Goal: Find specific page/section: Find specific page/section

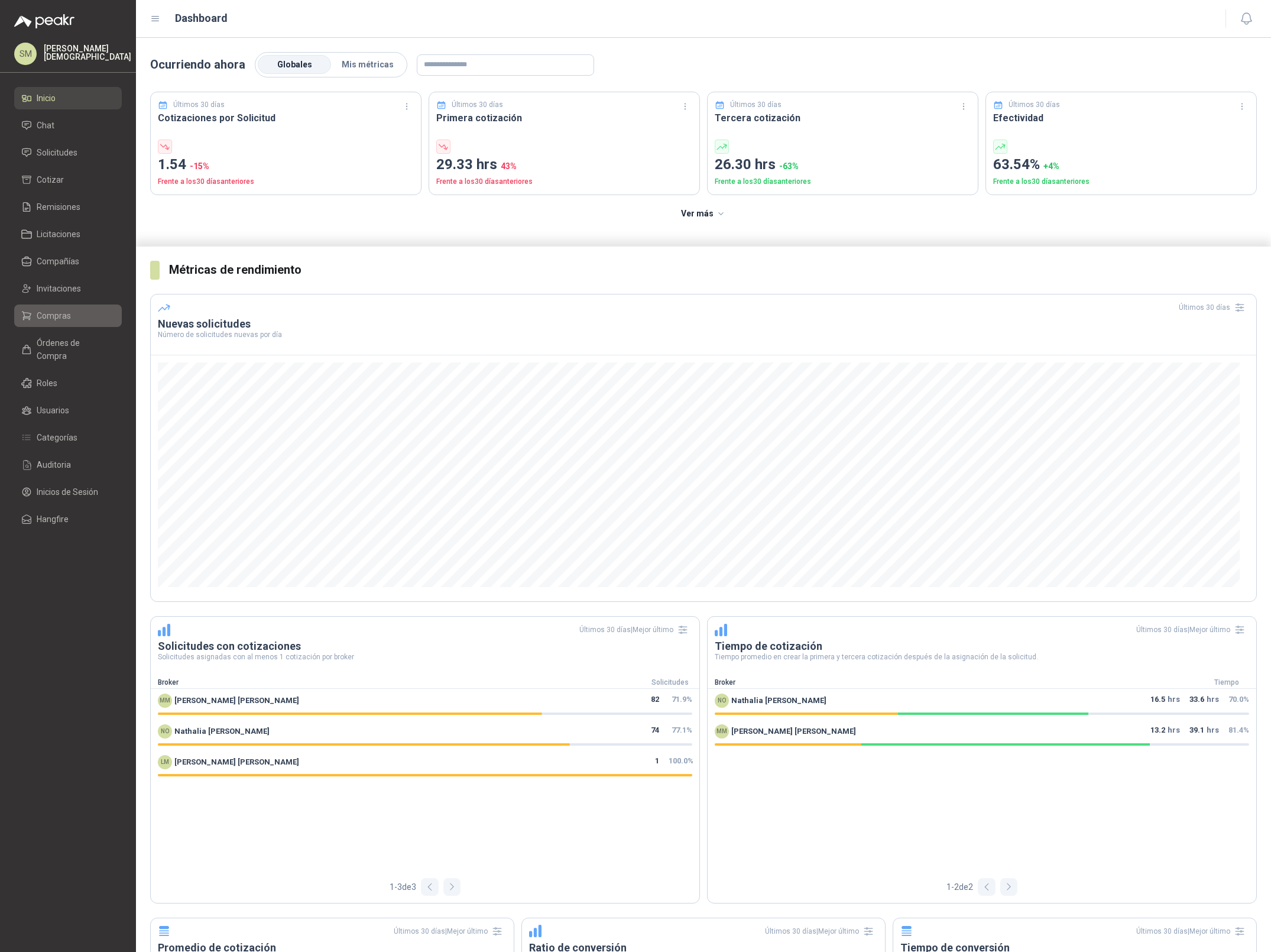
click at [56, 311] on span "Compras" at bounding box center [54, 316] width 34 height 13
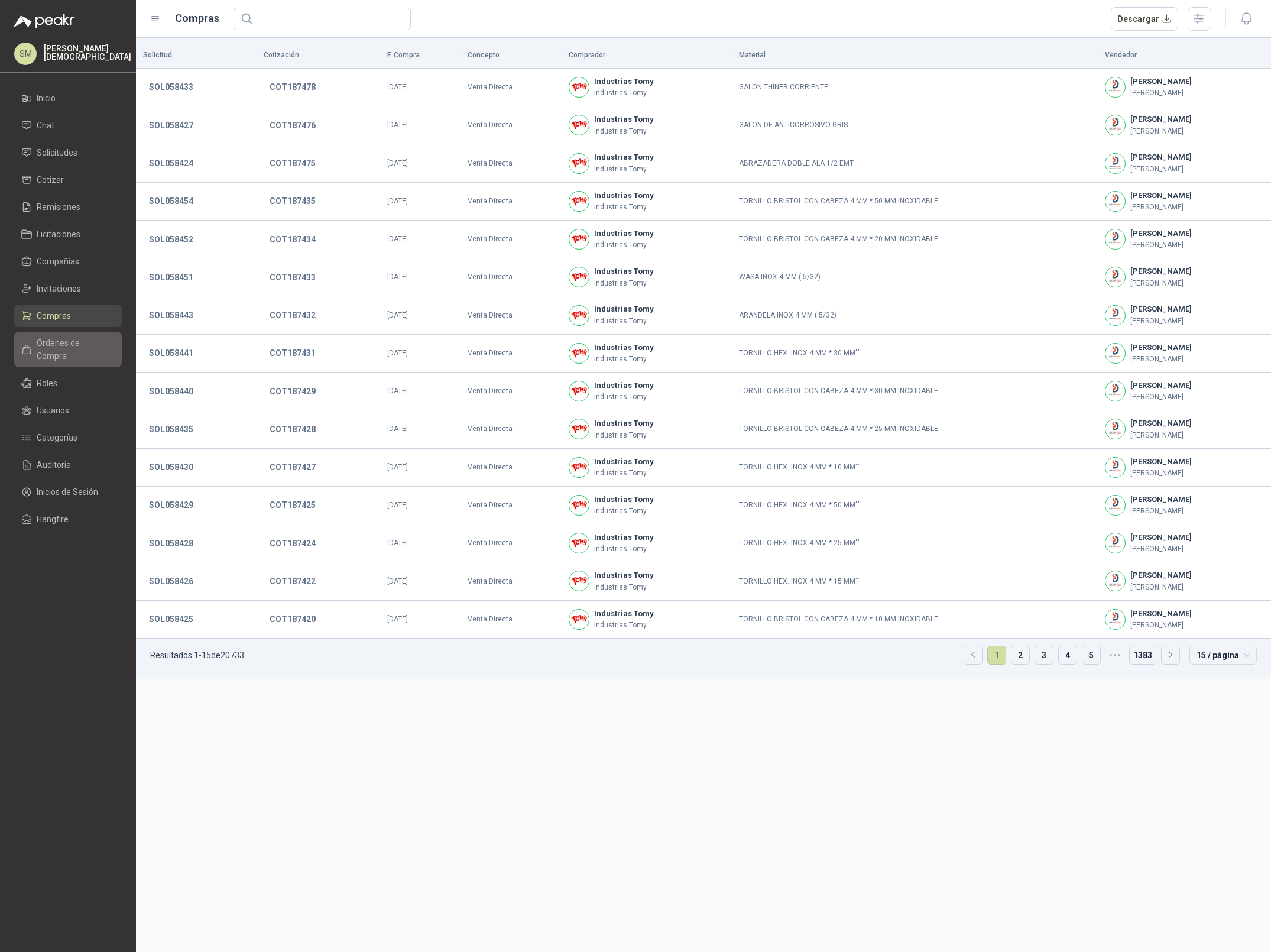
click at [65, 345] on span "Órdenes de Compra" at bounding box center [74, 349] width 74 height 26
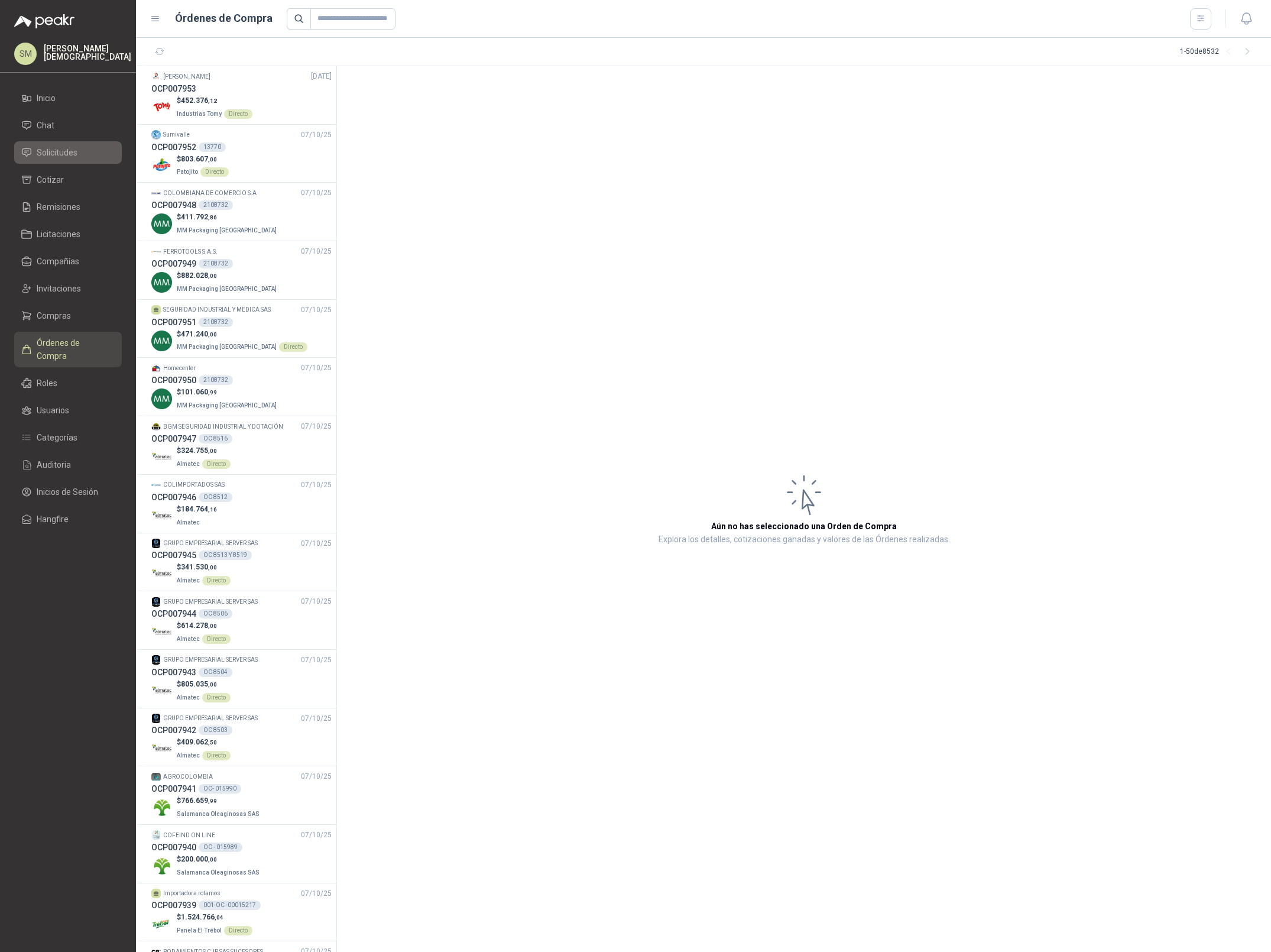
click at [55, 161] on link "Solicitudes" at bounding box center [68, 152] width 108 height 22
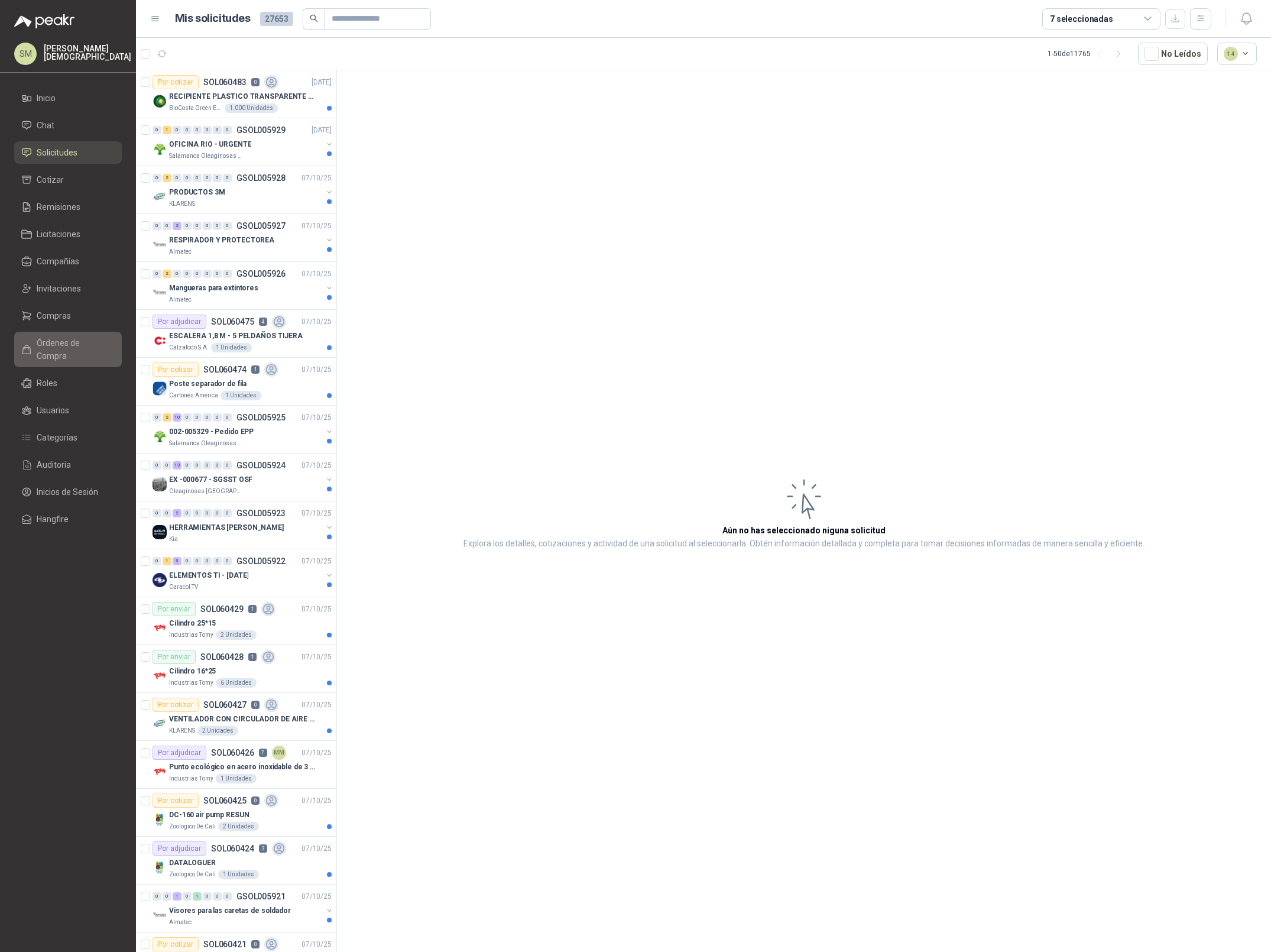
click at [70, 342] on span "Órdenes de Compra" at bounding box center [74, 349] width 74 height 26
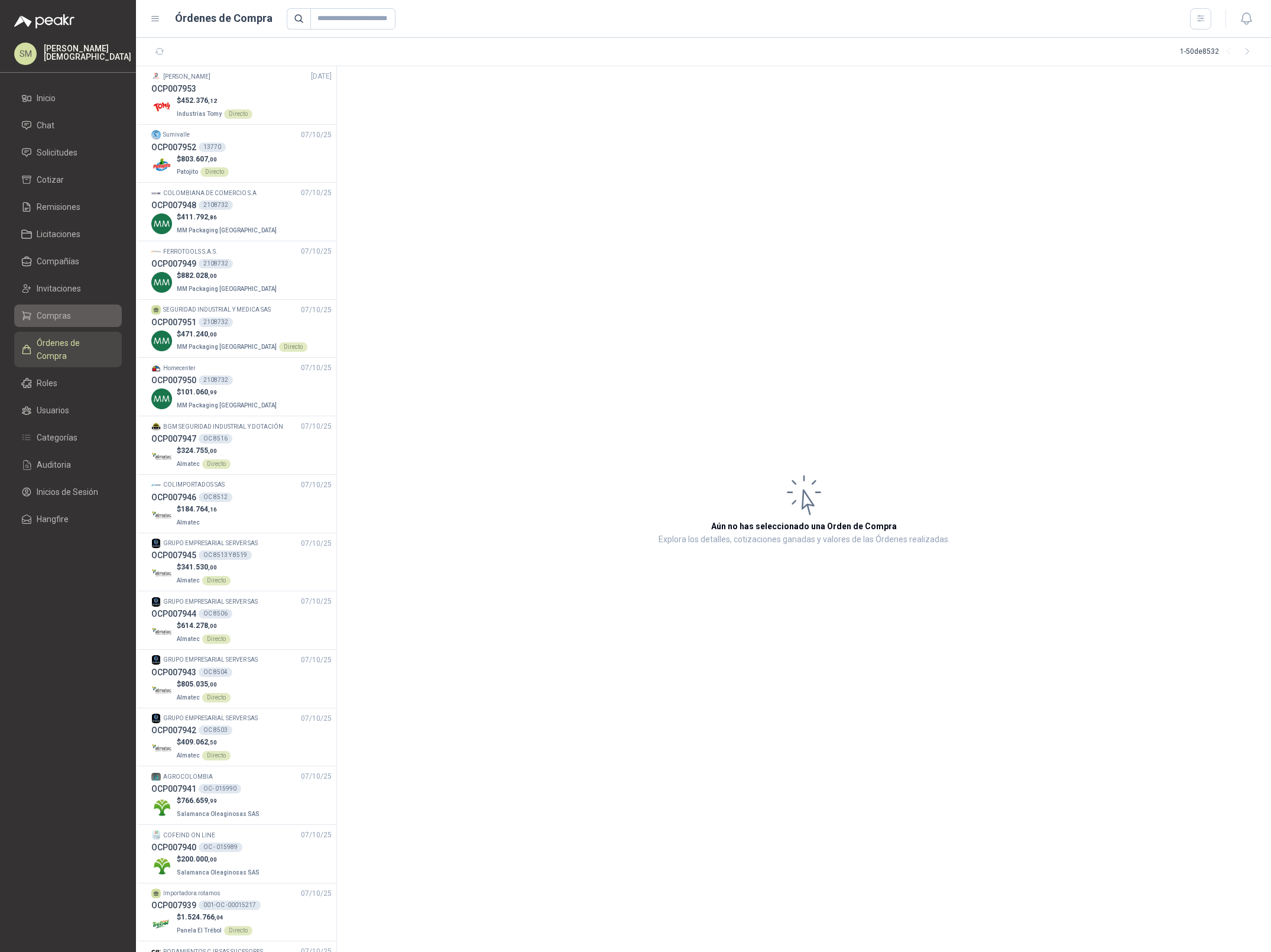
click at [60, 317] on span "Compras" at bounding box center [54, 316] width 34 height 13
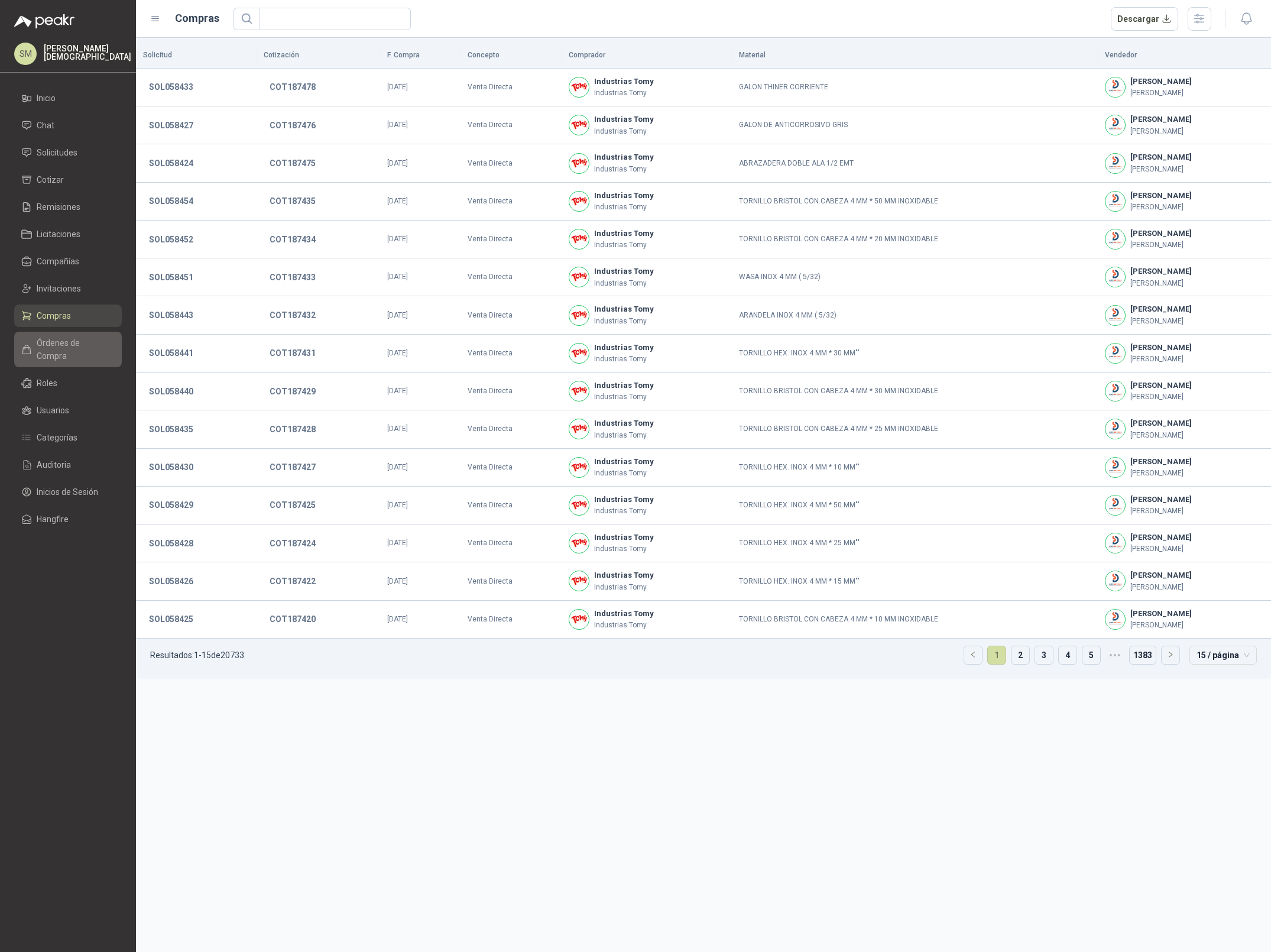
click at [87, 347] on span "Órdenes de Compra" at bounding box center [74, 349] width 74 height 26
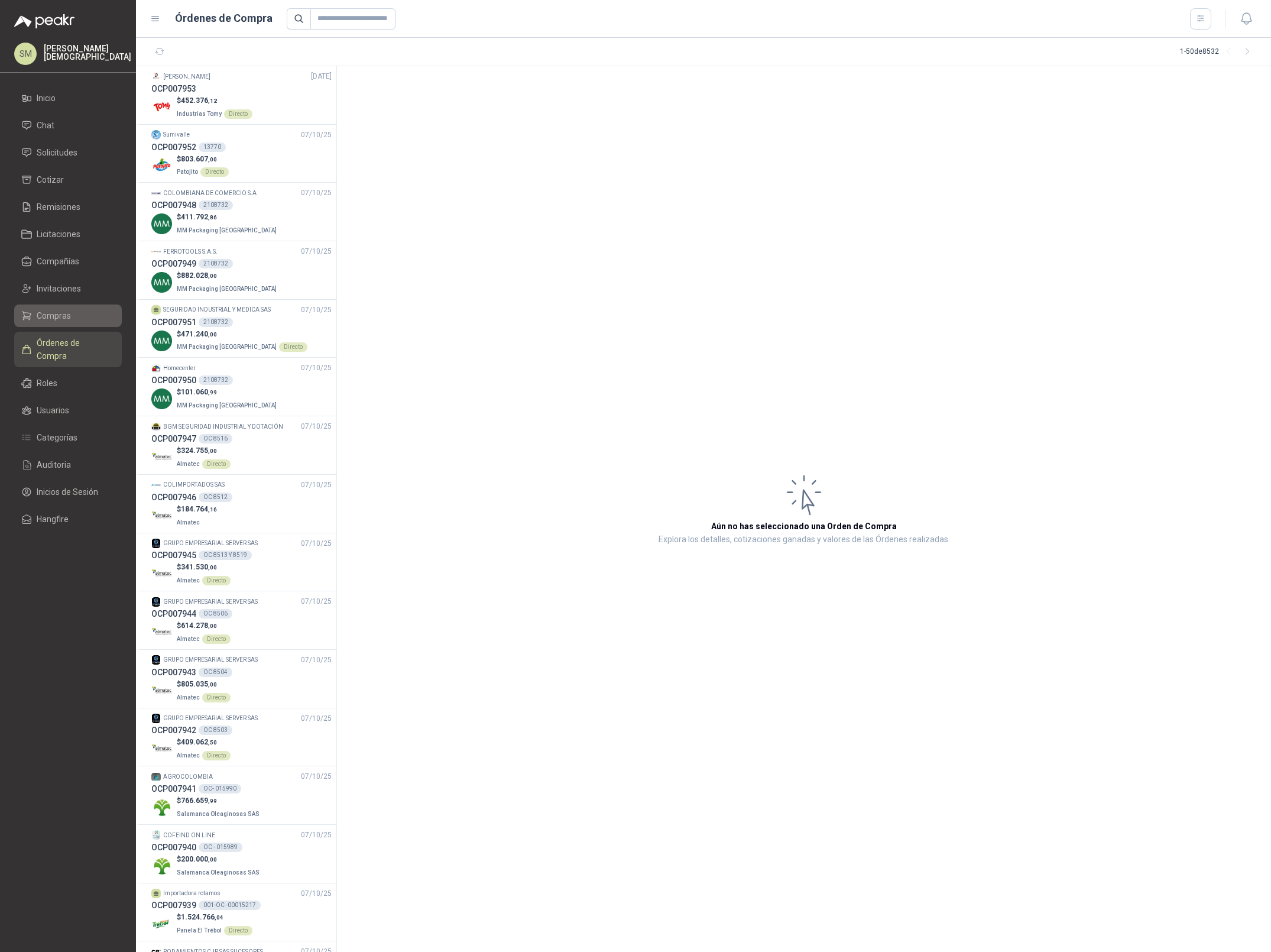
click at [70, 319] on li "Compras" at bounding box center [68, 316] width 93 height 13
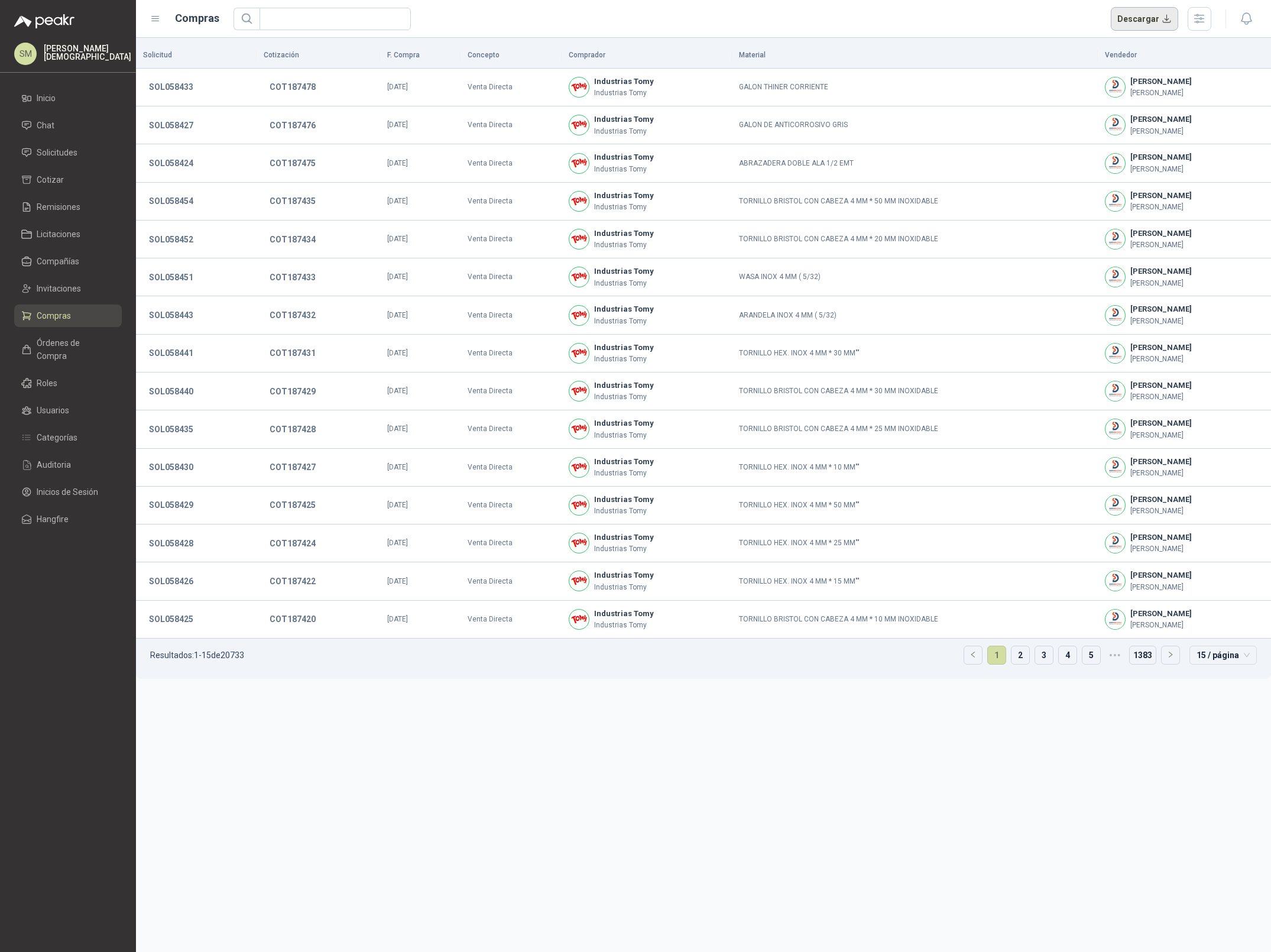
click at [1134, 18] on button "Descargar" at bounding box center [1144, 19] width 68 height 24
click at [70, 56] on p "[PERSON_NAME]" at bounding box center [87, 52] width 88 height 16
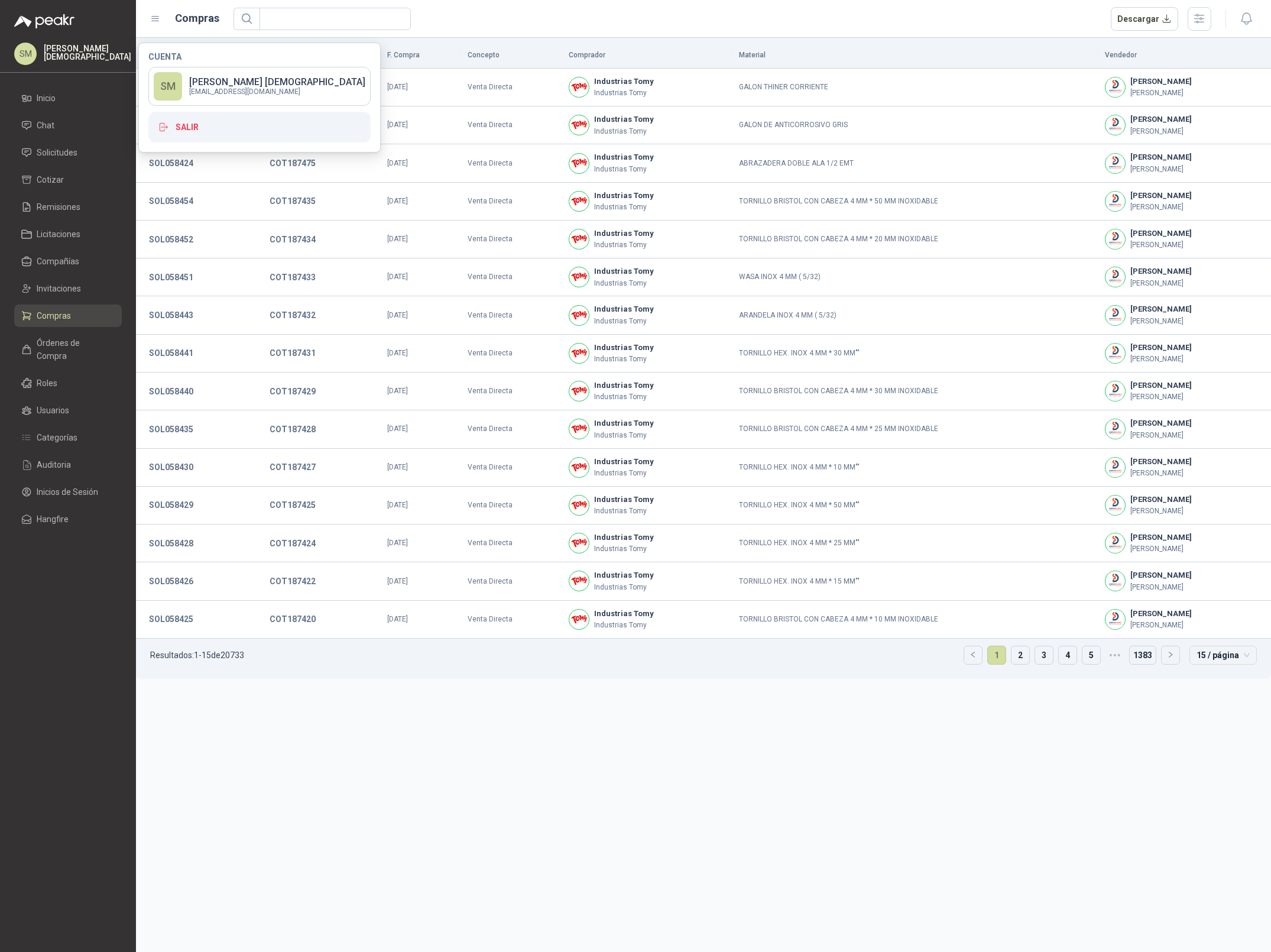
click at [521, 10] on div "Descargar" at bounding box center [723, 19] width 978 height 24
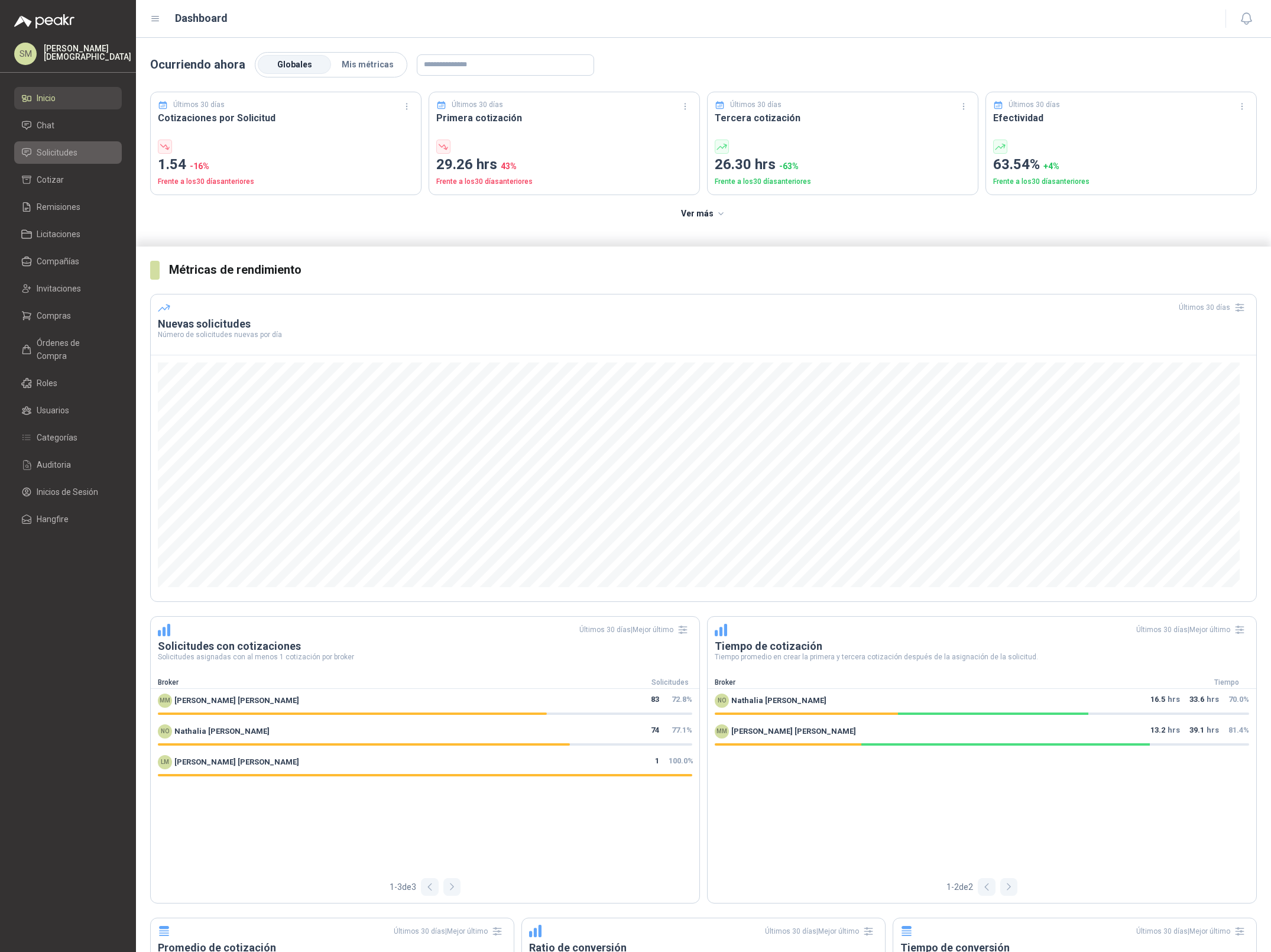
click at [68, 157] on span "Solicitudes" at bounding box center [57, 153] width 41 height 13
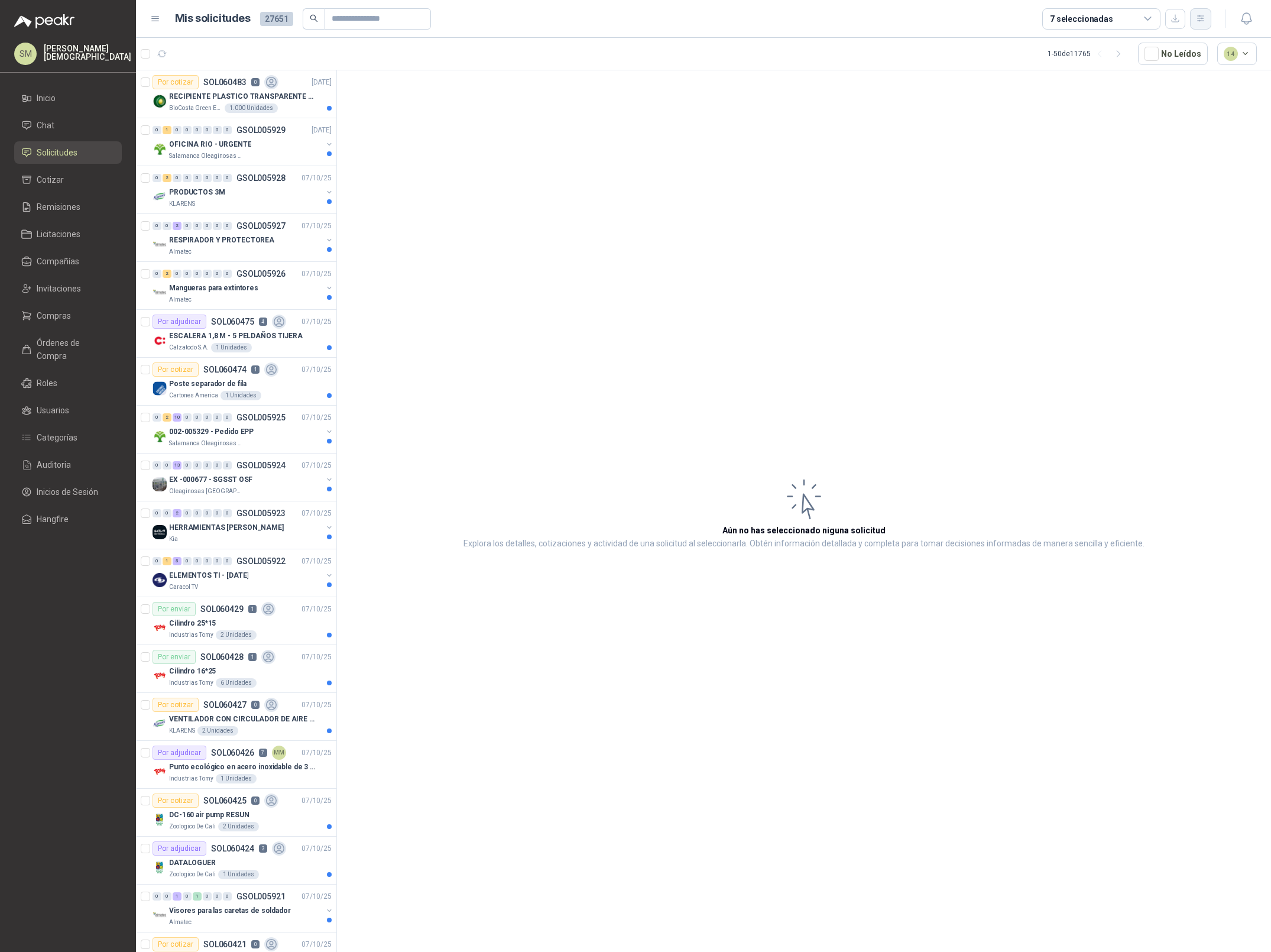
click at [1198, 14] on icon "button" at bounding box center [1201, 19] width 10 height 10
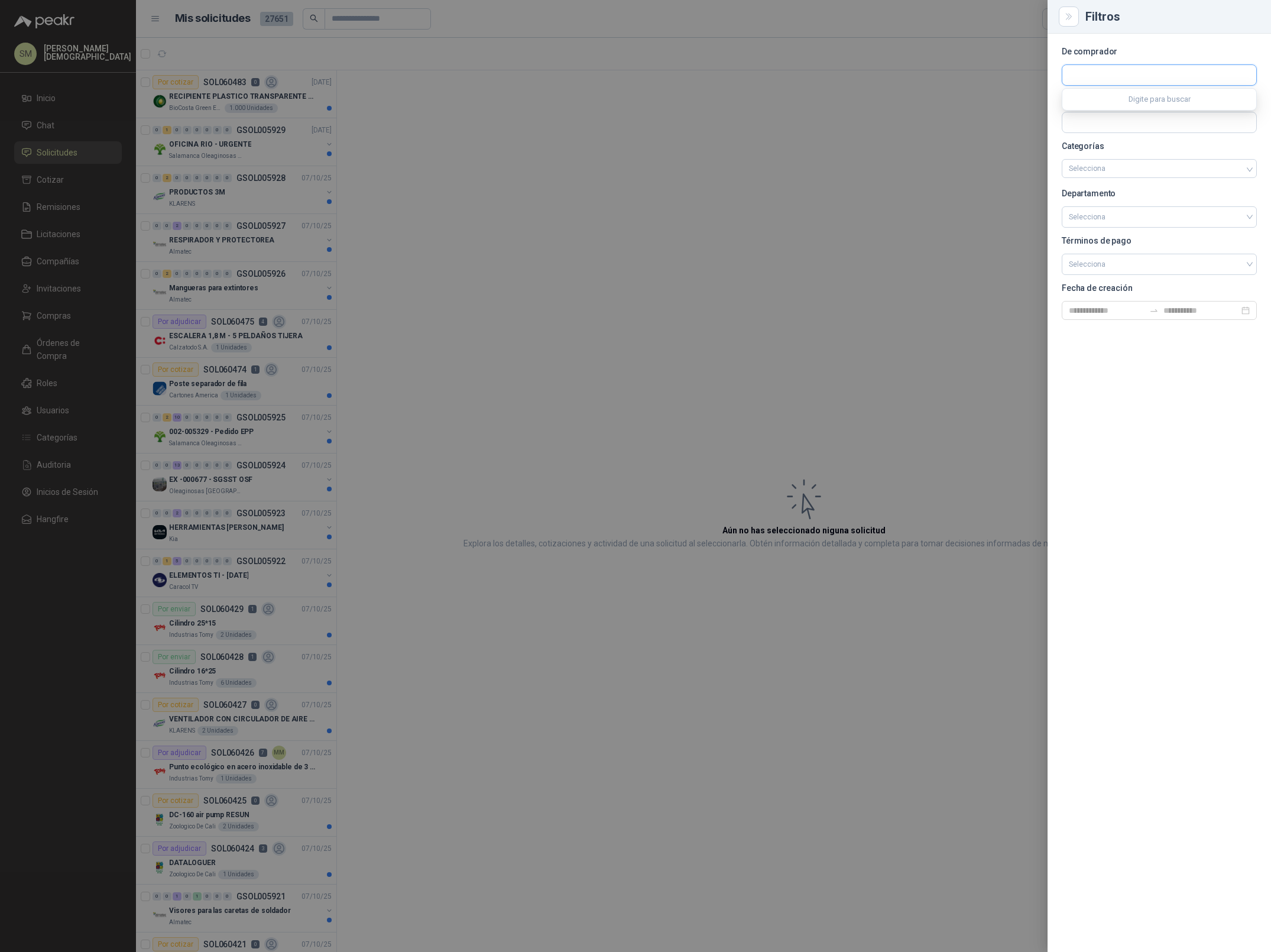
click at [1121, 76] on input "text" at bounding box center [1159, 75] width 194 height 20
type input "*****"
click at [1115, 101] on p "Salamanca Oleaginosas SAS" at bounding box center [1138, 101] width 97 height 7
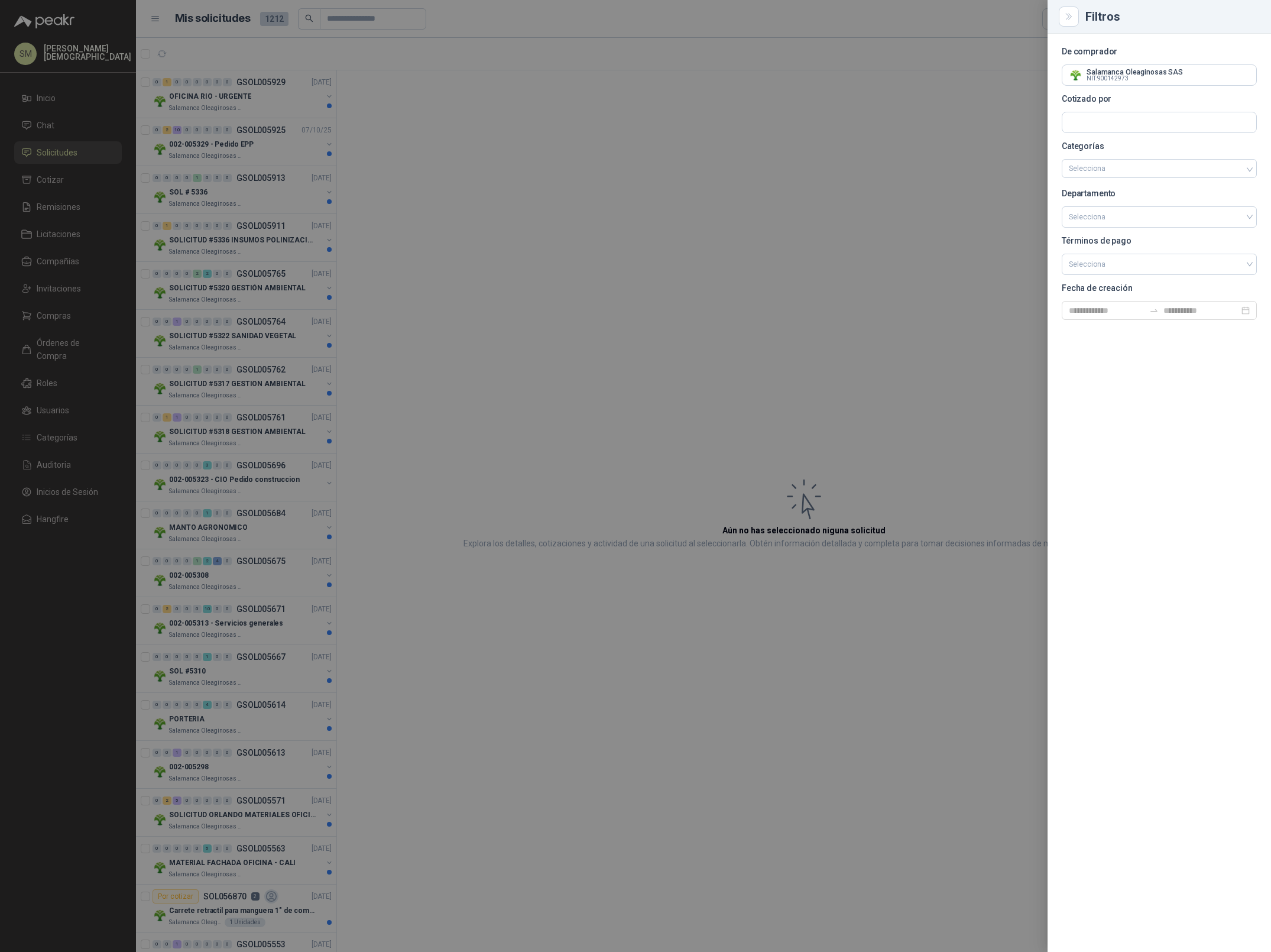
click at [625, 176] on div at bounding box center [636, 476] width 1271 height 952
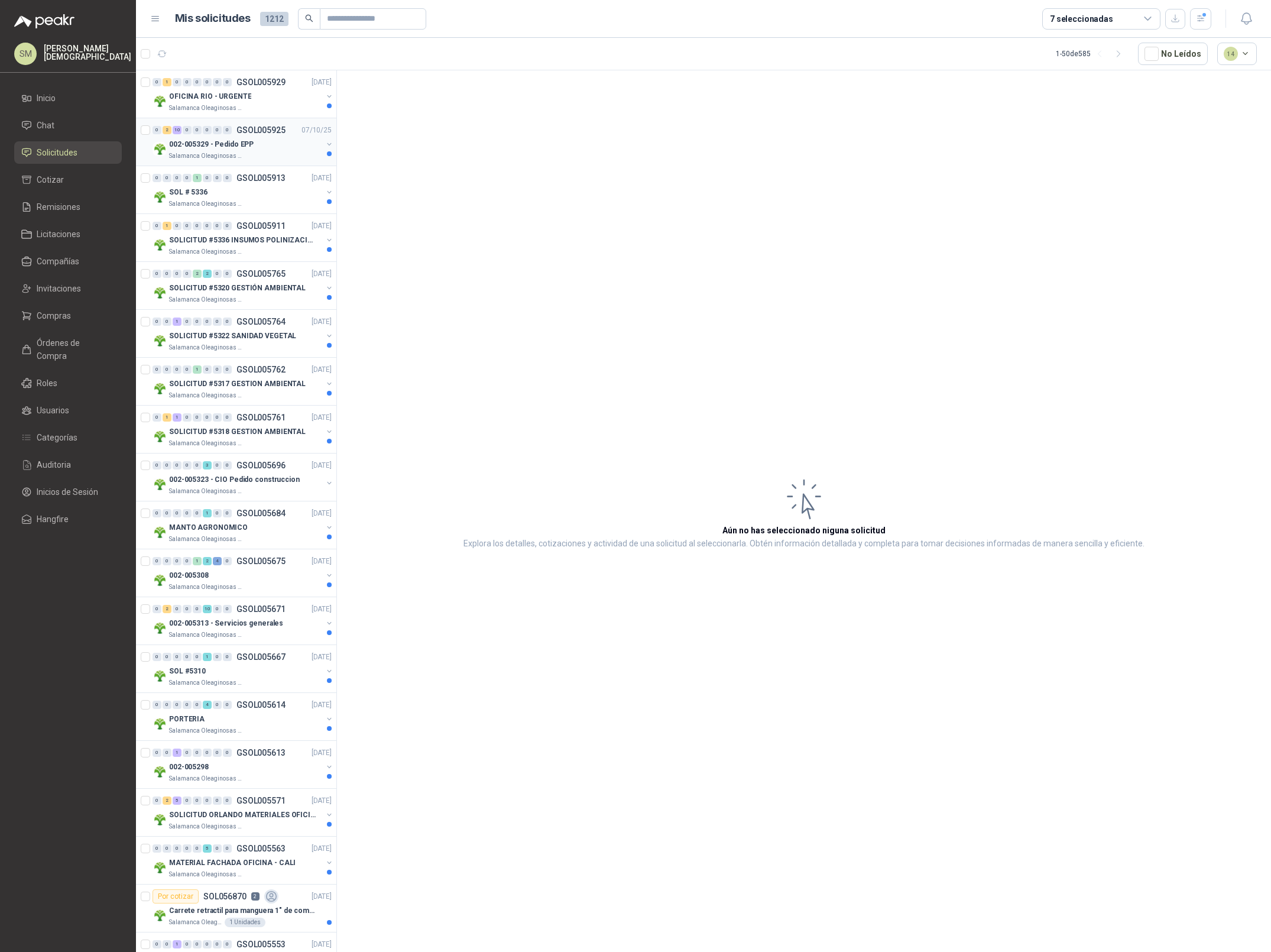
click at [285, 152] on div "Salamanca Oleaginosas SAS" at bounding box center [245, 156] width 153 height 10
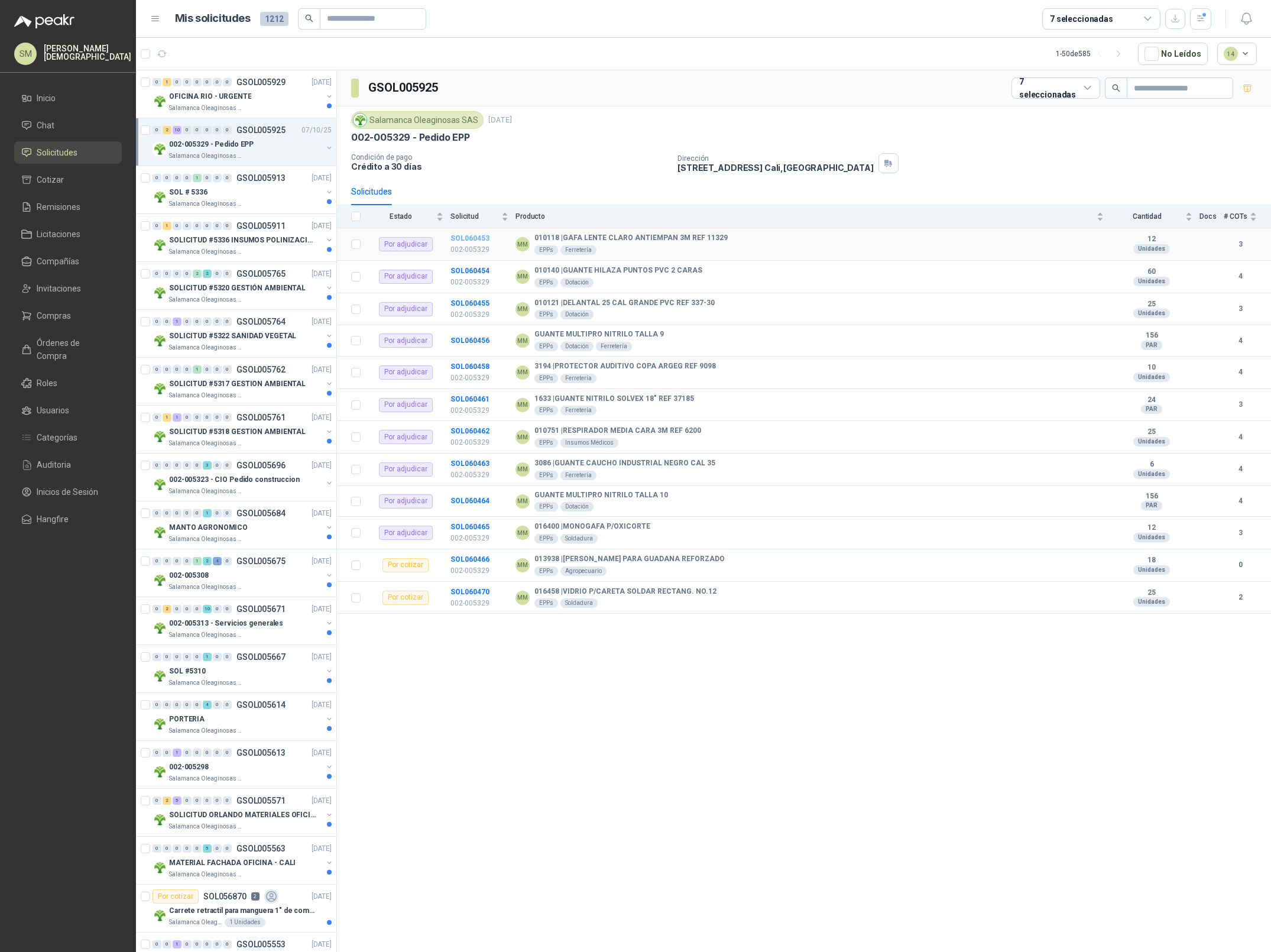
click at [473, 239] on b "SOL060453" at bounding box center [470, 238] width 39 height 8
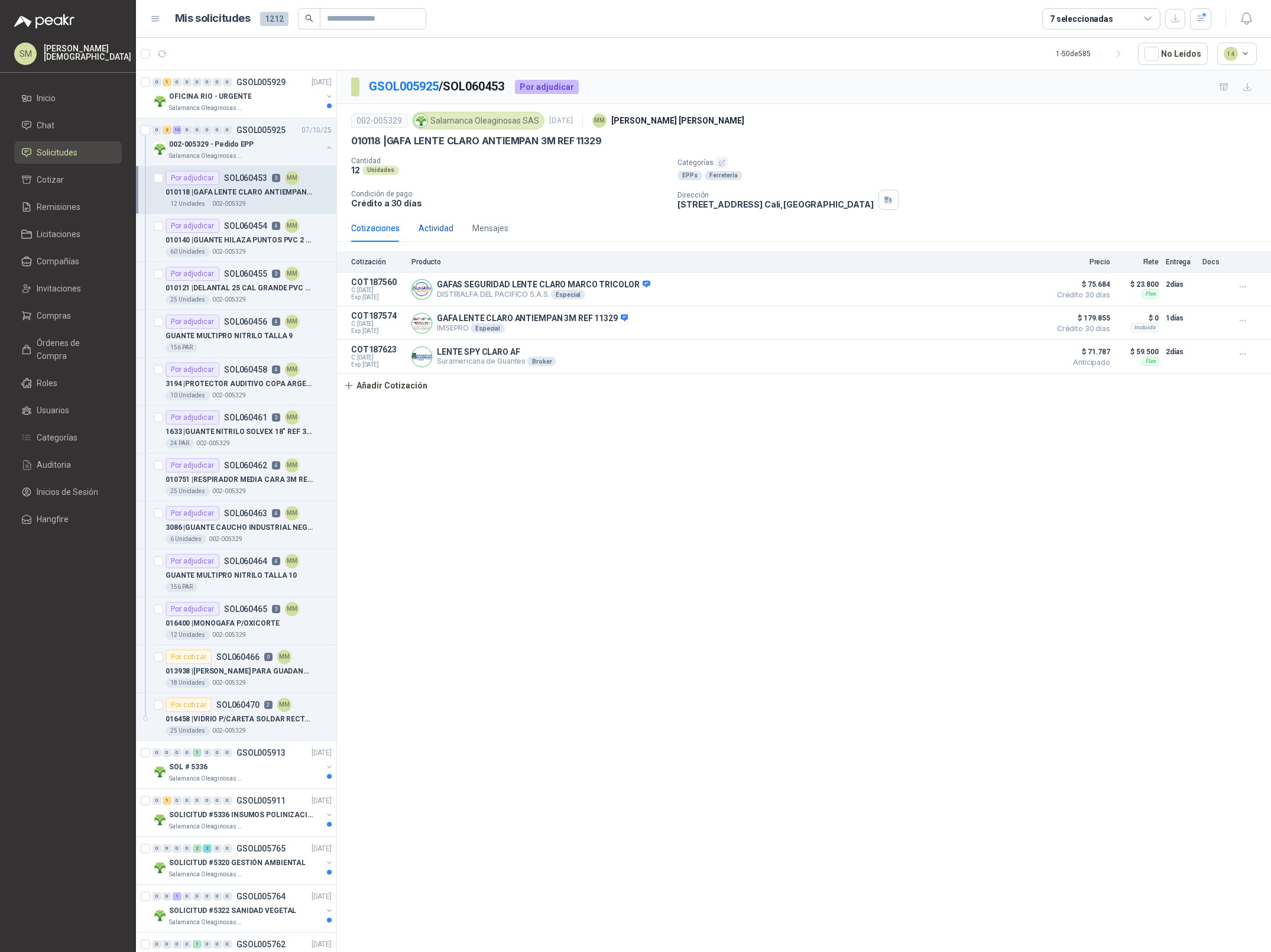
click at [447, 234] on div "Actividad" at bounding box center [436, 228] width 35 height 13
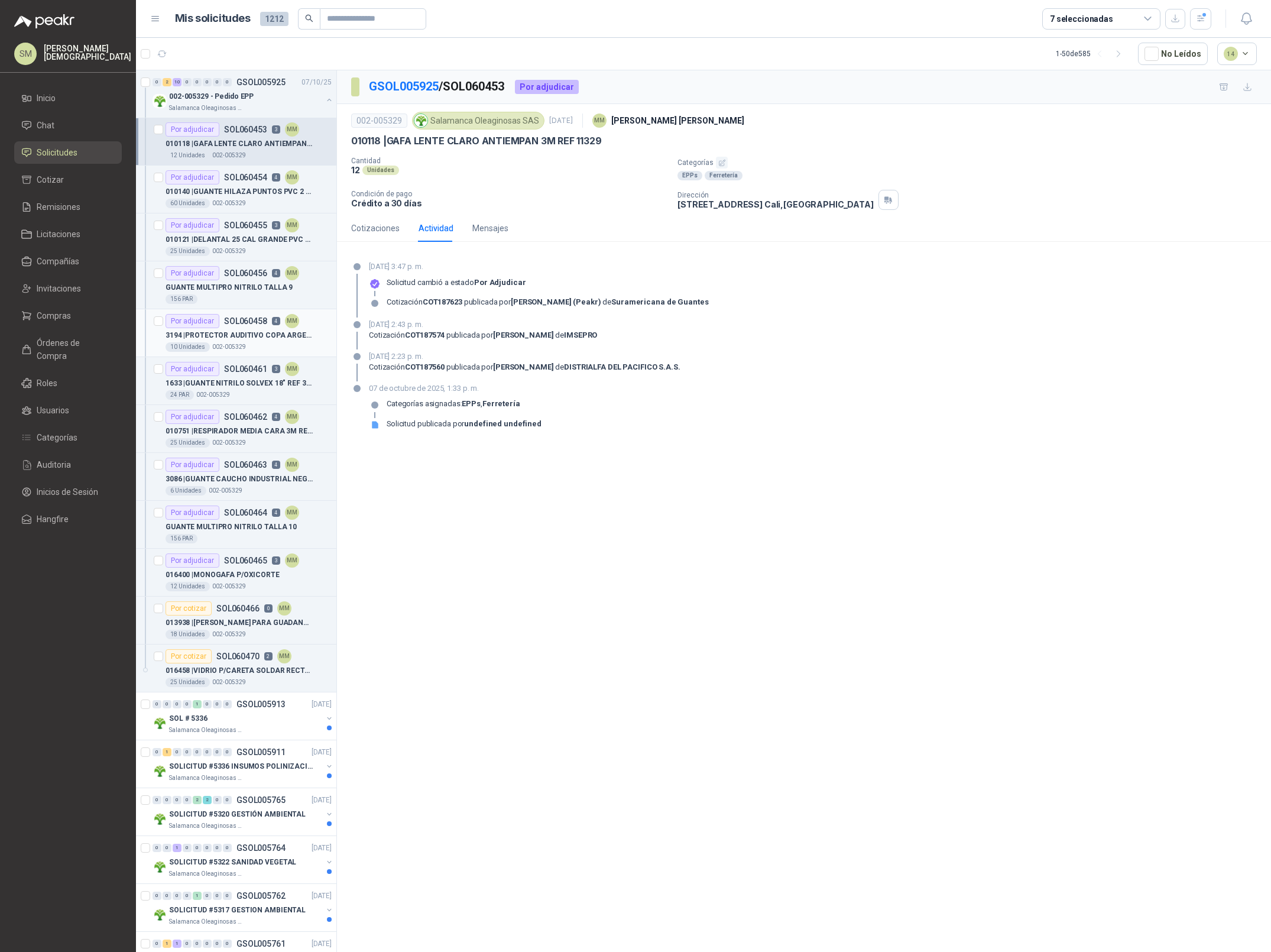
scroll to position [50, 0]
click at [254, 99] on div "002-005329 - Pedido EPP" at bounding box center [245, 96] width 153 height 14
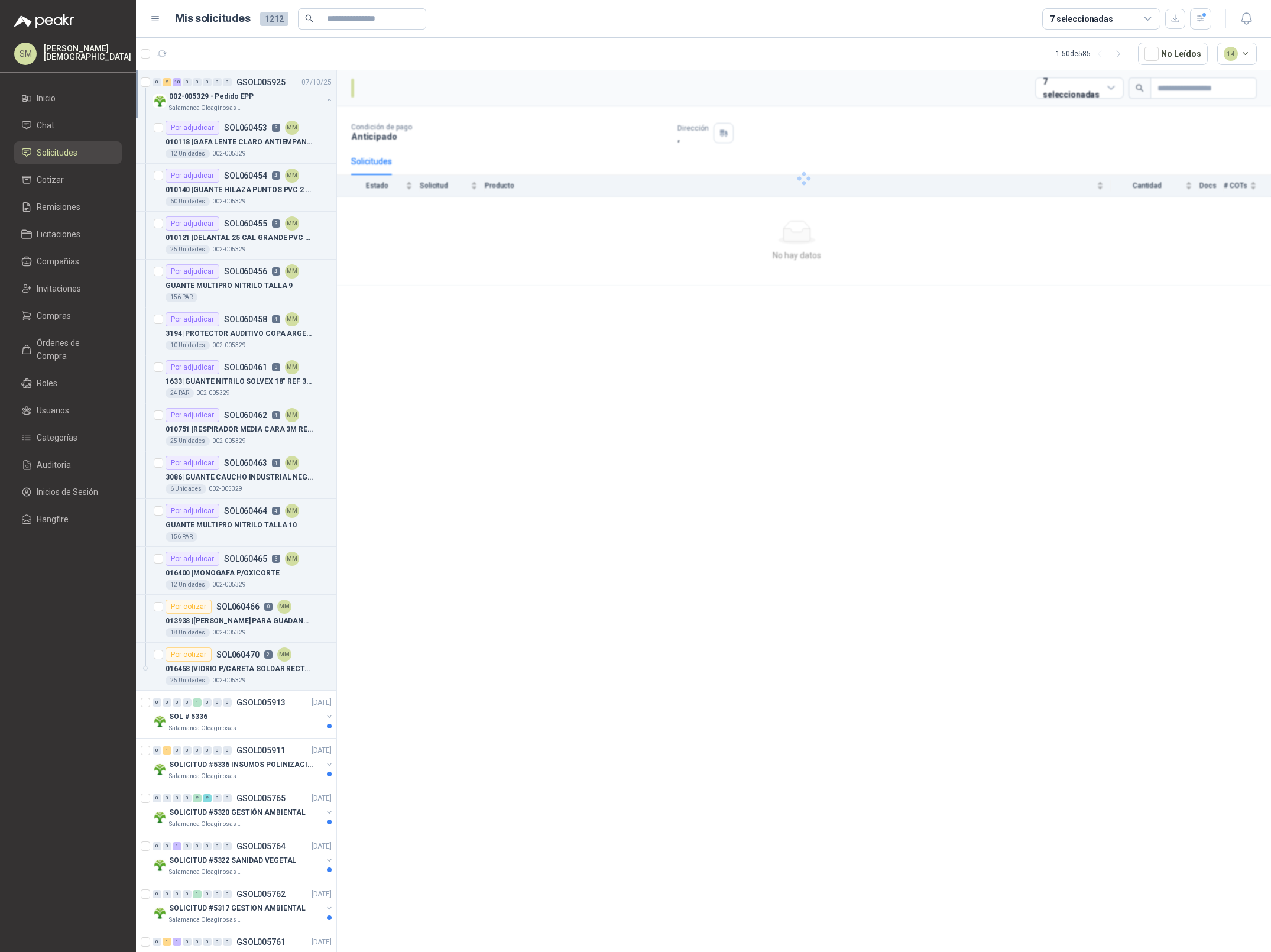
click at [245, 99] on p "002-005329 - Pedido EPP" at bounding box center [211, 97] width 84 height 11
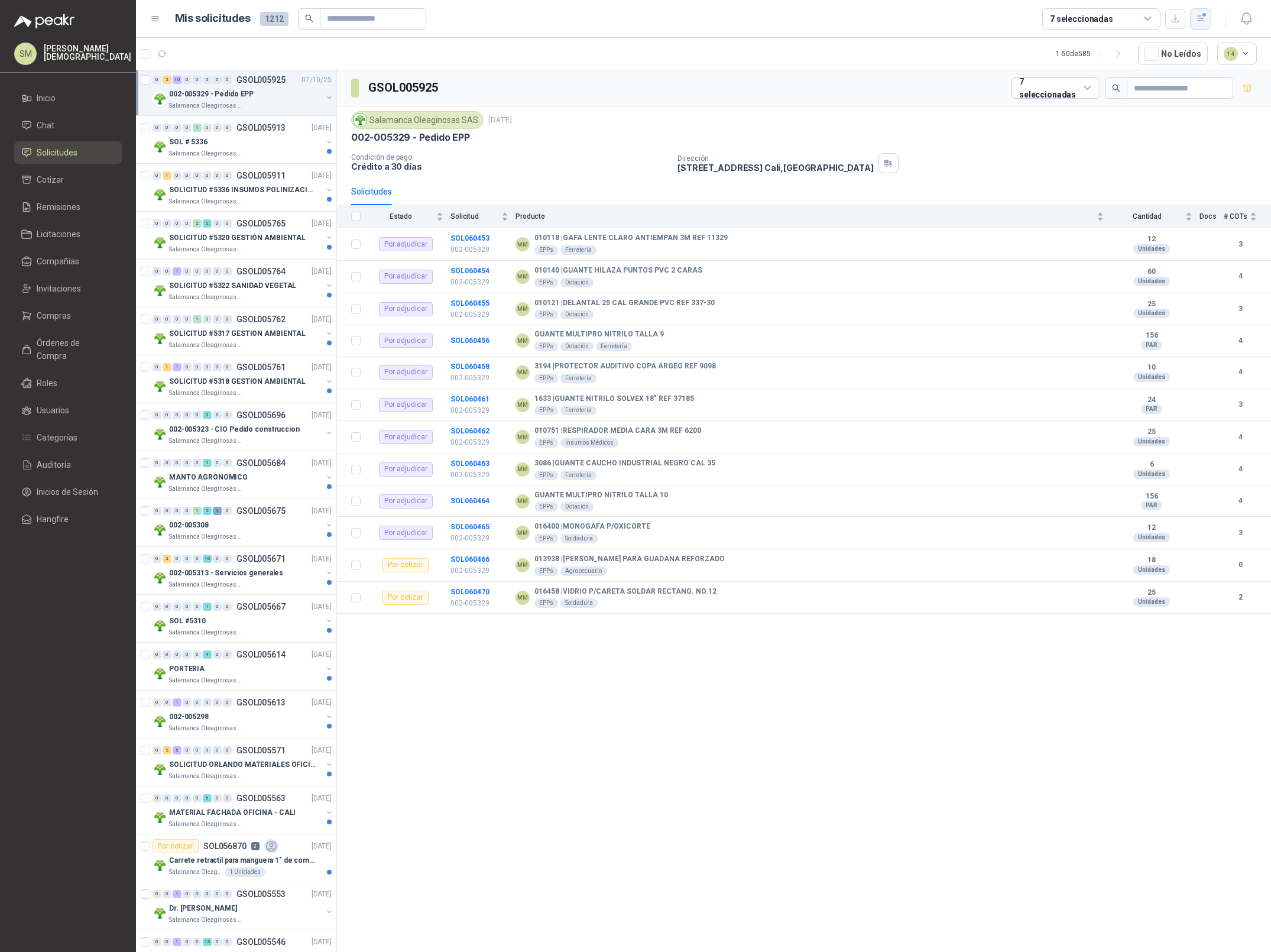
click at [1198, 20] on icon "button" at bounding box center [1201, 19] width 10 height 10
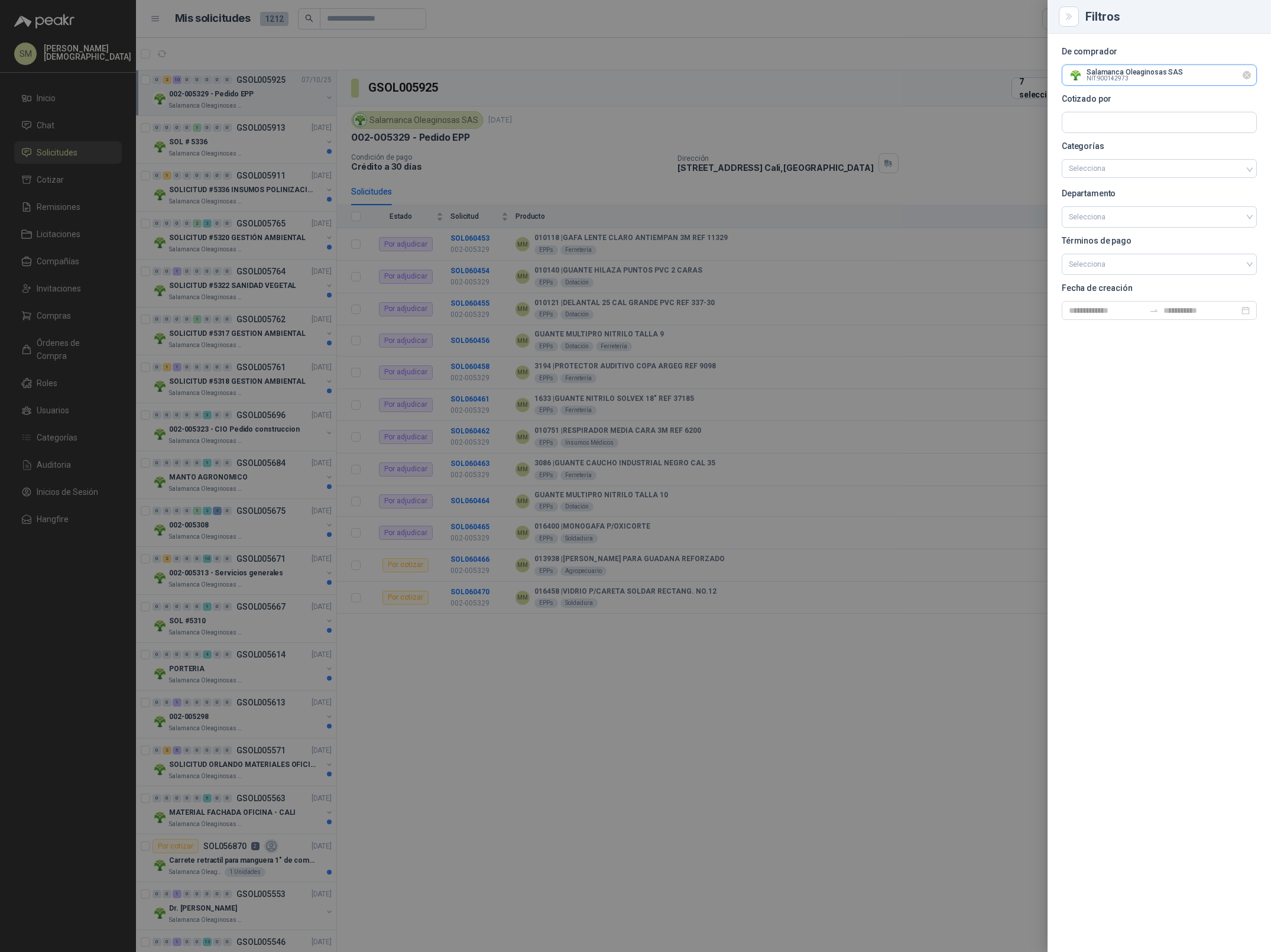
click at [1254, 76] on input "text" at bounding box center [1159, 75] width 194 height 20
click at [1249, 76] on icon "Limpiar" at bounding box center [1247, 75] width 10 height 10
click at [1186, 76] on input "text" at bounding box center [1159, 75] width 194 height 20
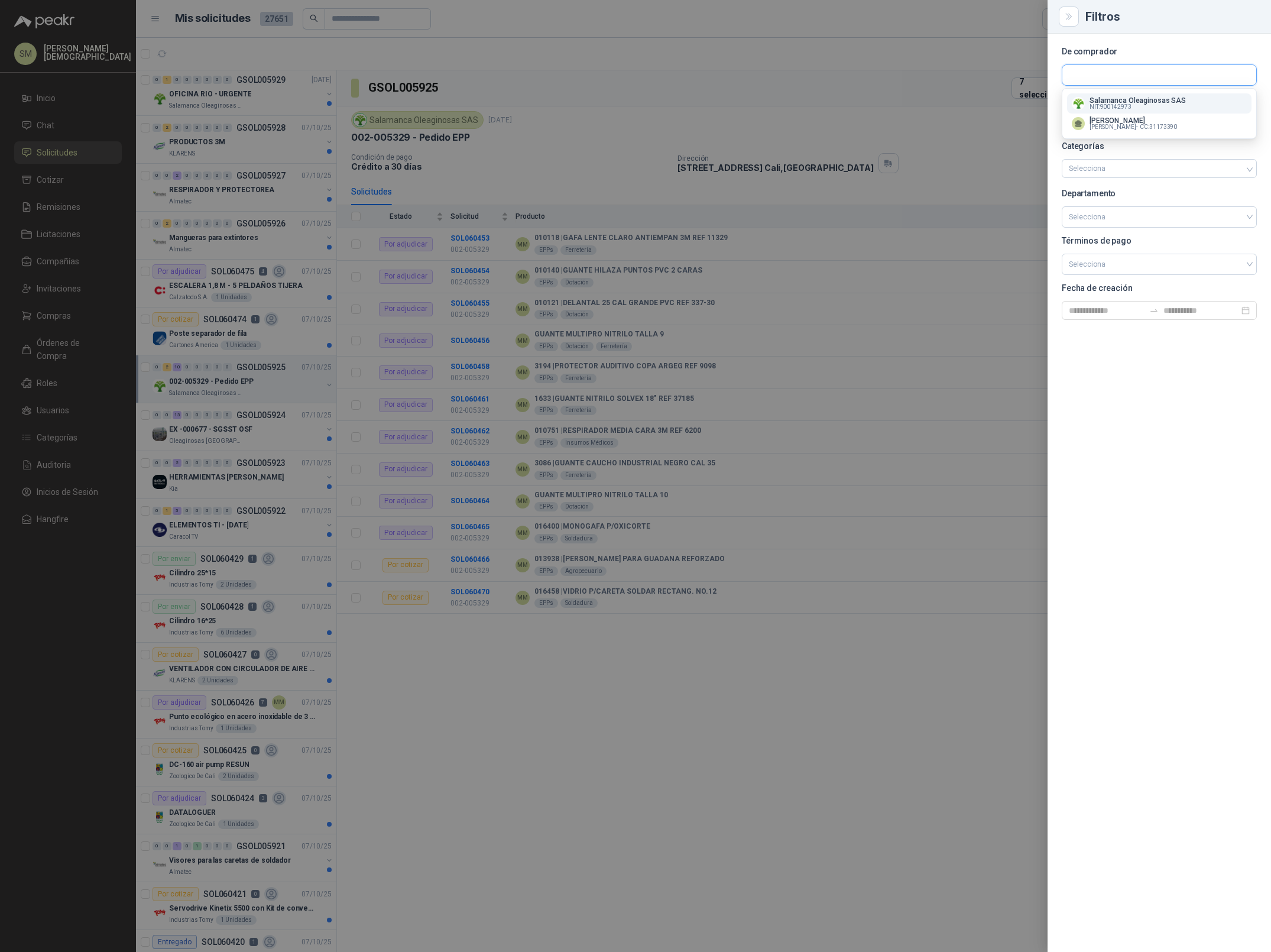
scroll to position [338, 0]
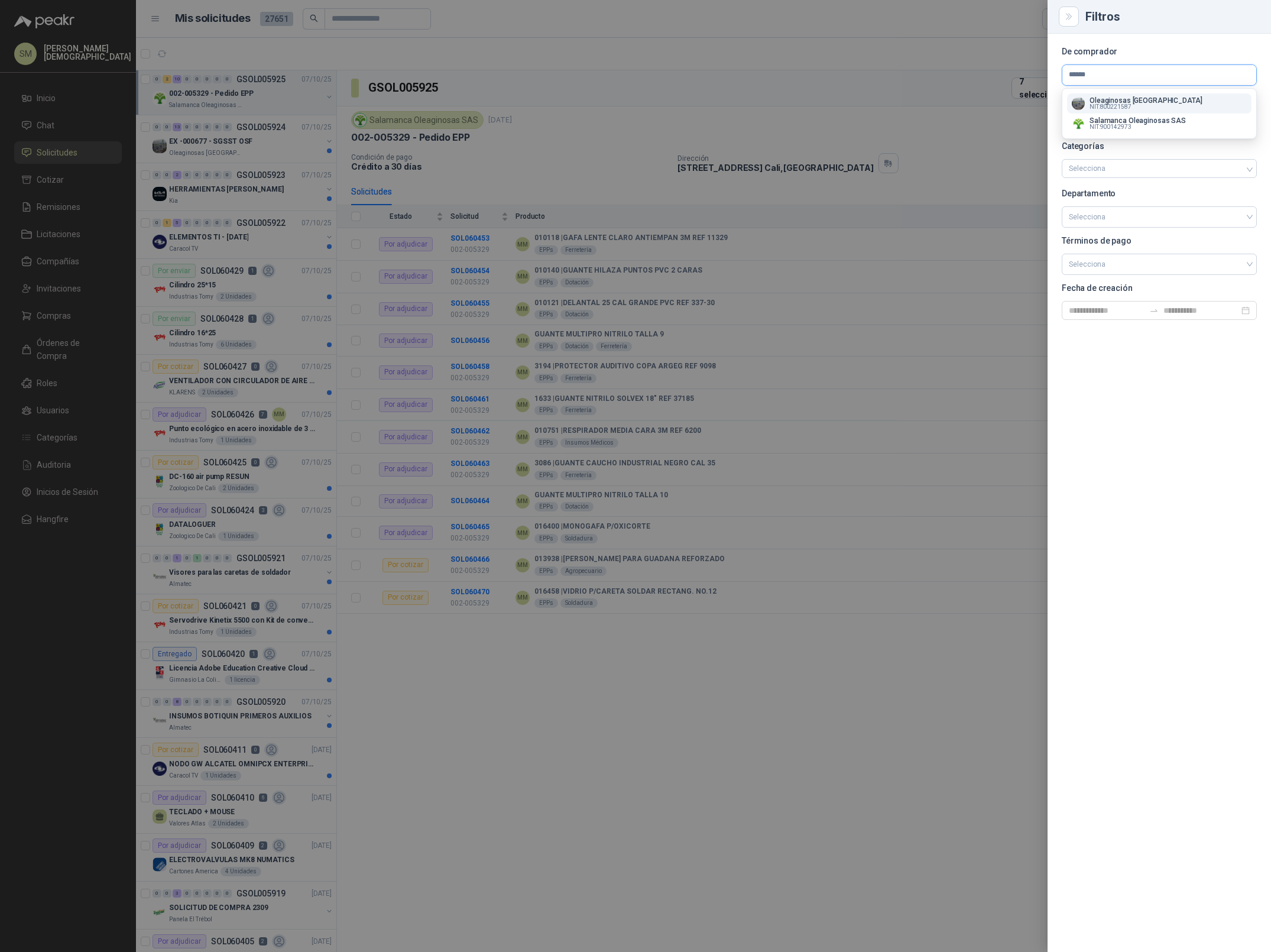
type input "******"
click at [1181, 106] on div "Oleaginosas San Fernando NIT : 800221587" at bounding box center [1160, 104] width 175 height 13
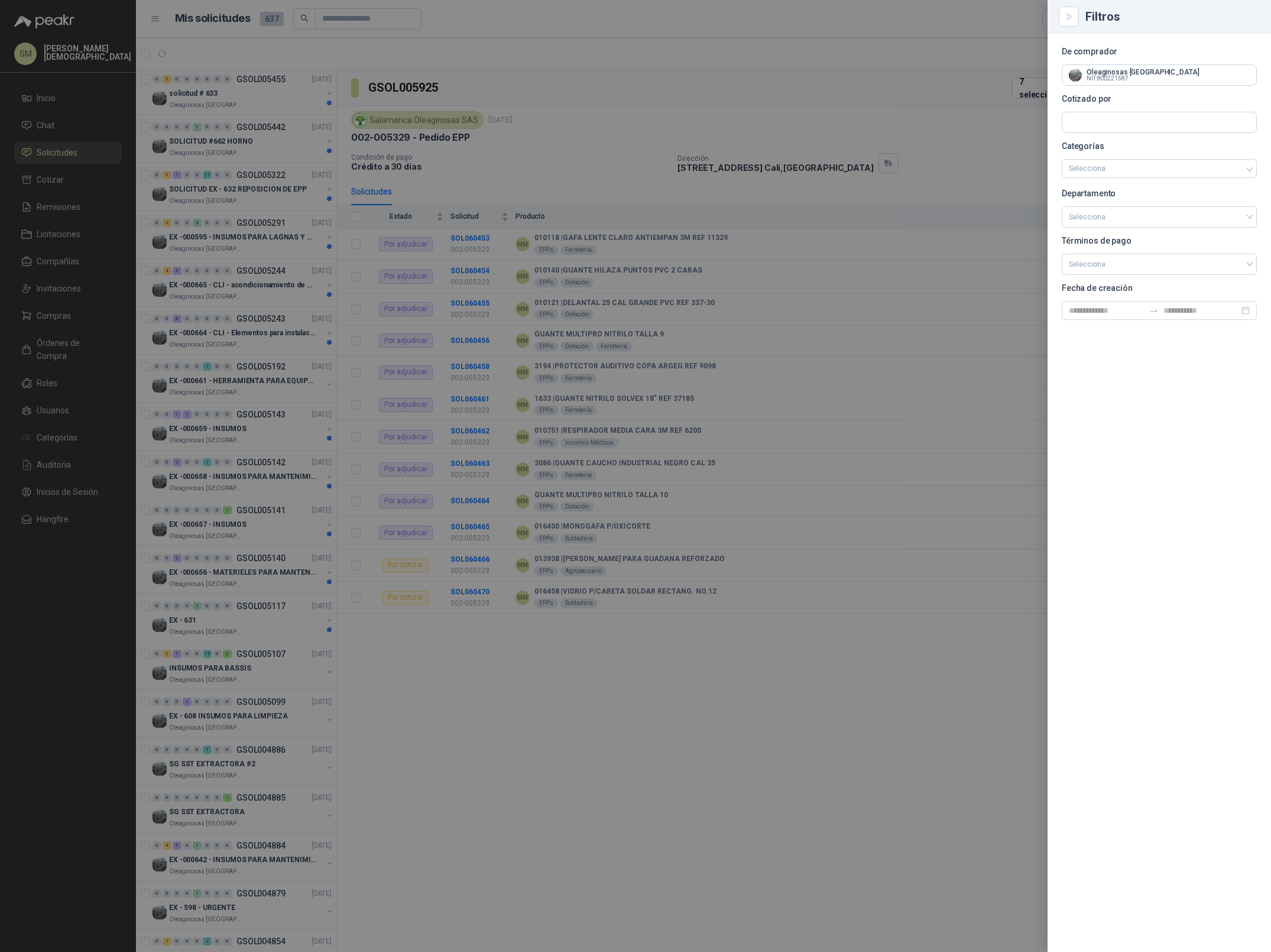
scroll to position [0, 0]
click at [644, 110] on div at bounding box center [636, 476] width 1271 height 952
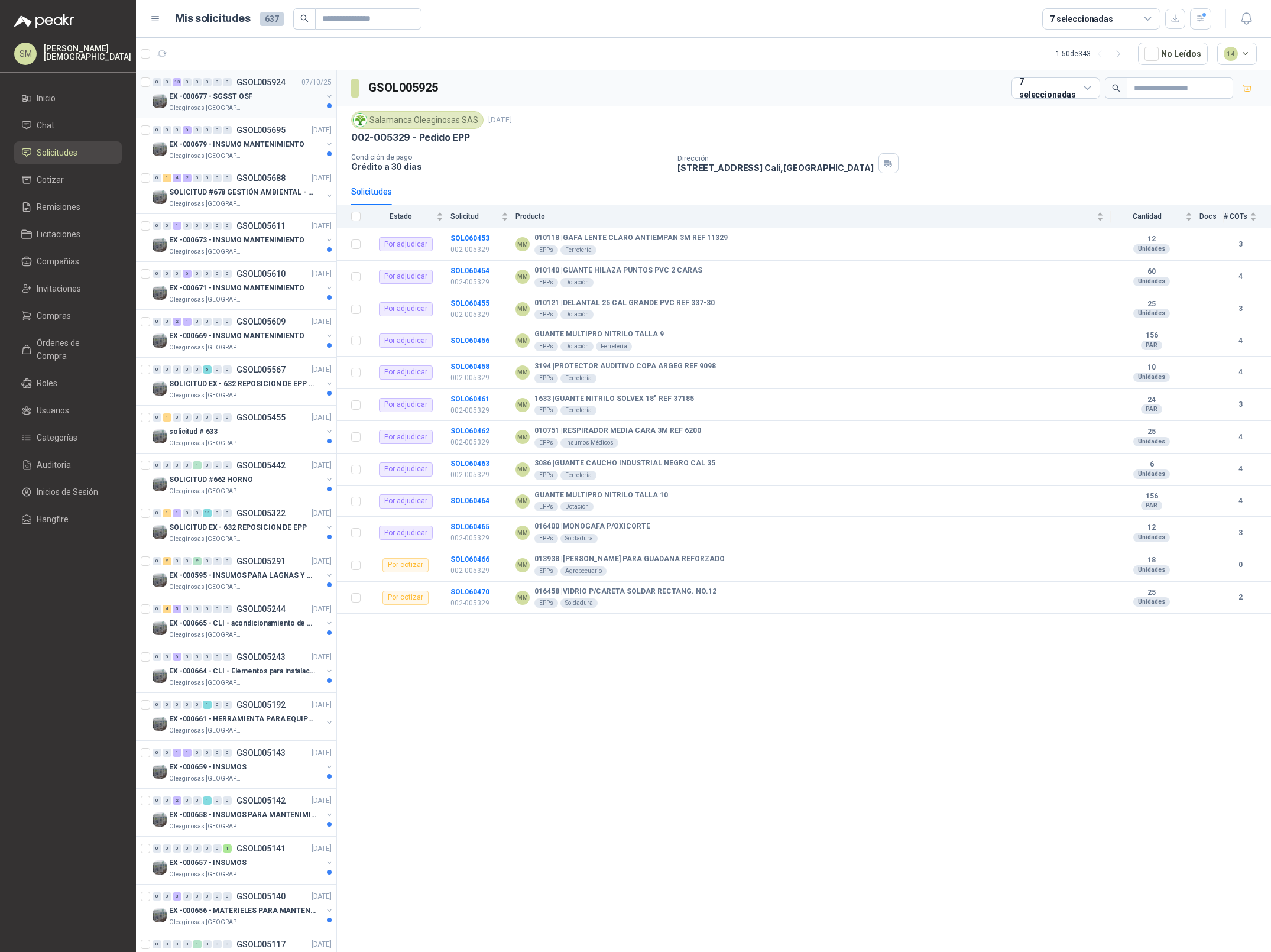
click at [298, 104] on div "Oleaginosas San Fernando" at bounding box center [245, 109] width 153 height 10
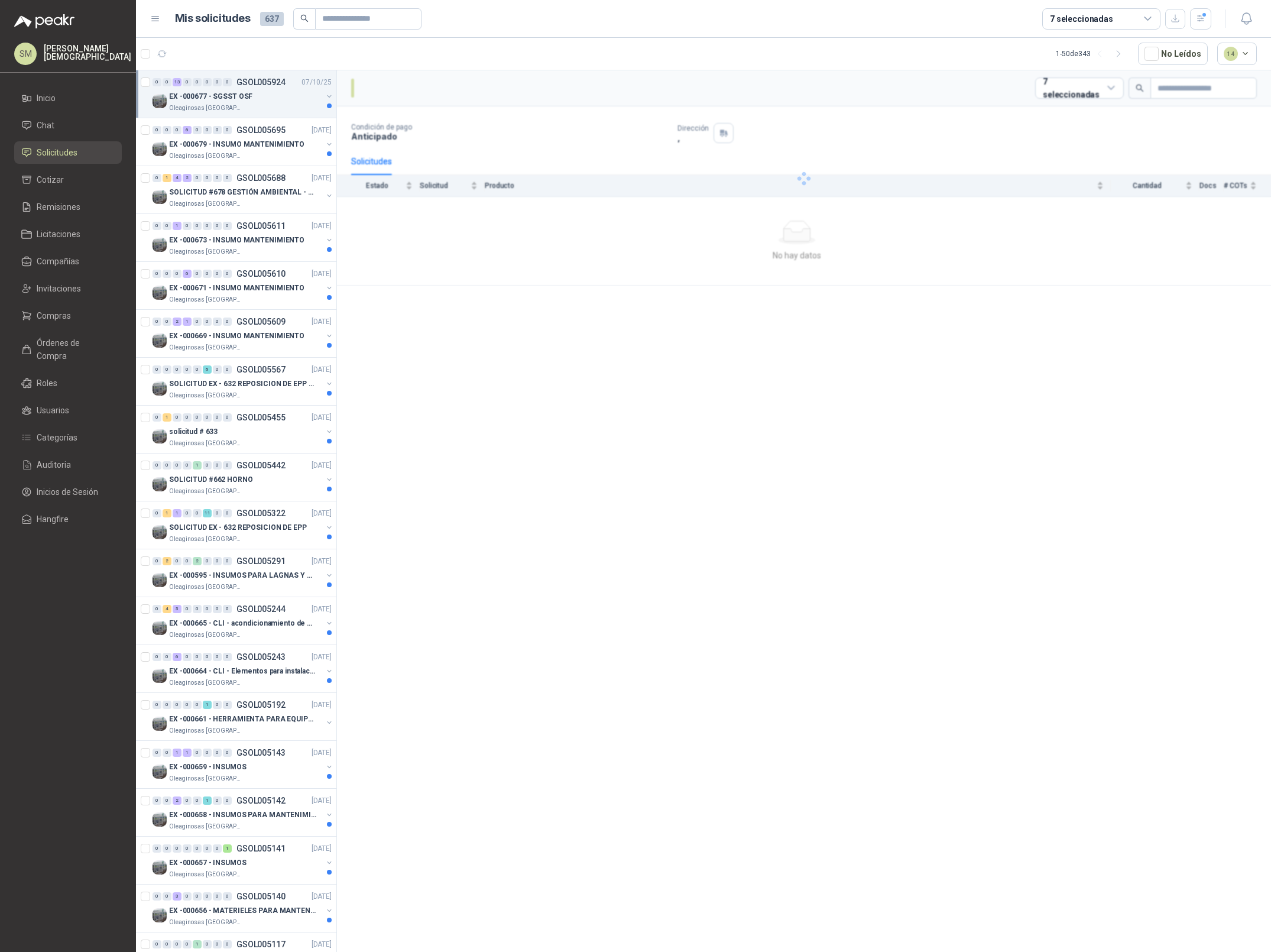
click at [257, 101] on div "EX -000677 - SGSST OSF" at bounding box center [245, 96] width 153 height 14
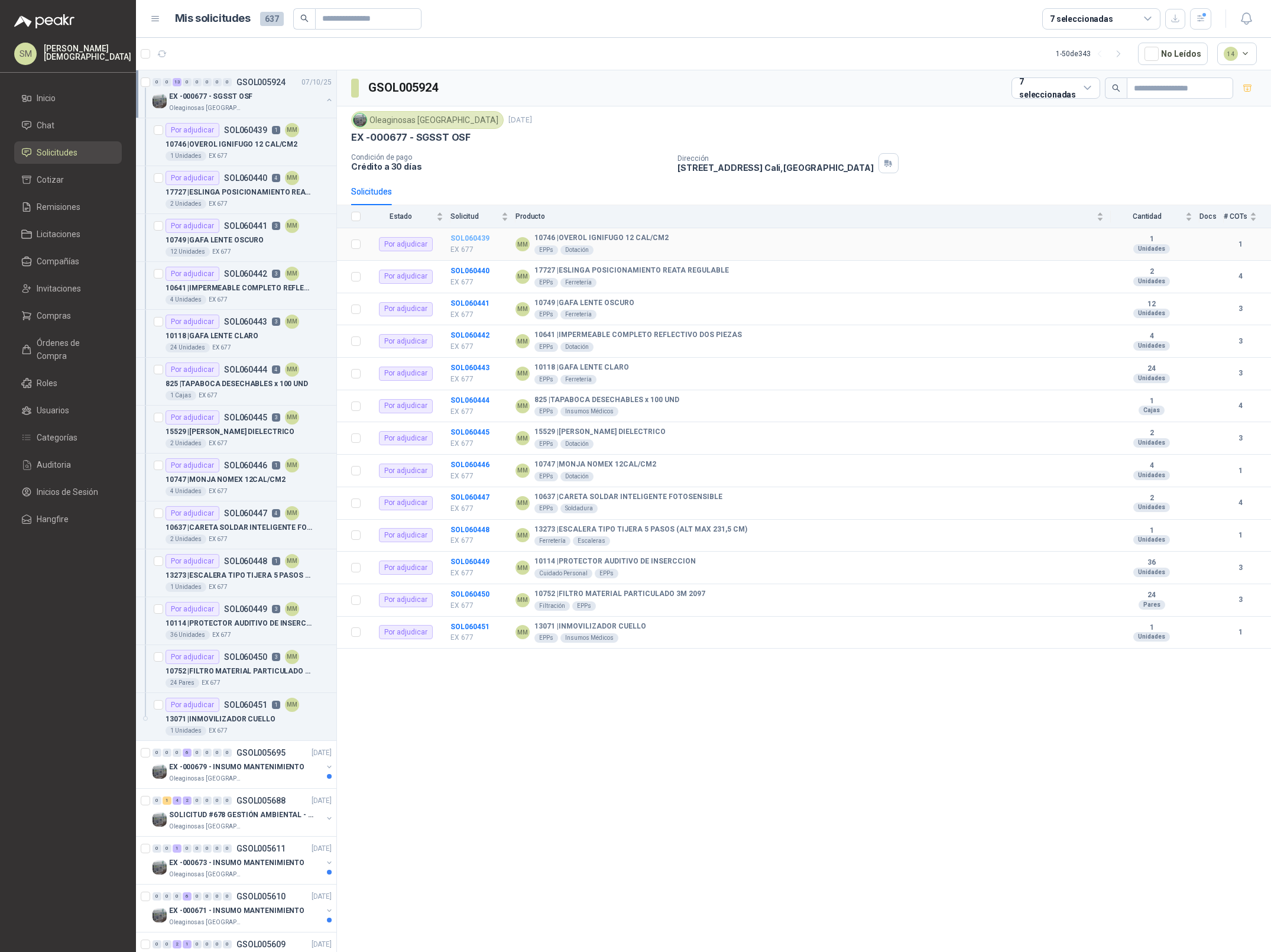
click at [472, 240] on b "SOL060439" at bounding box center [470, 238] width 39 height 8
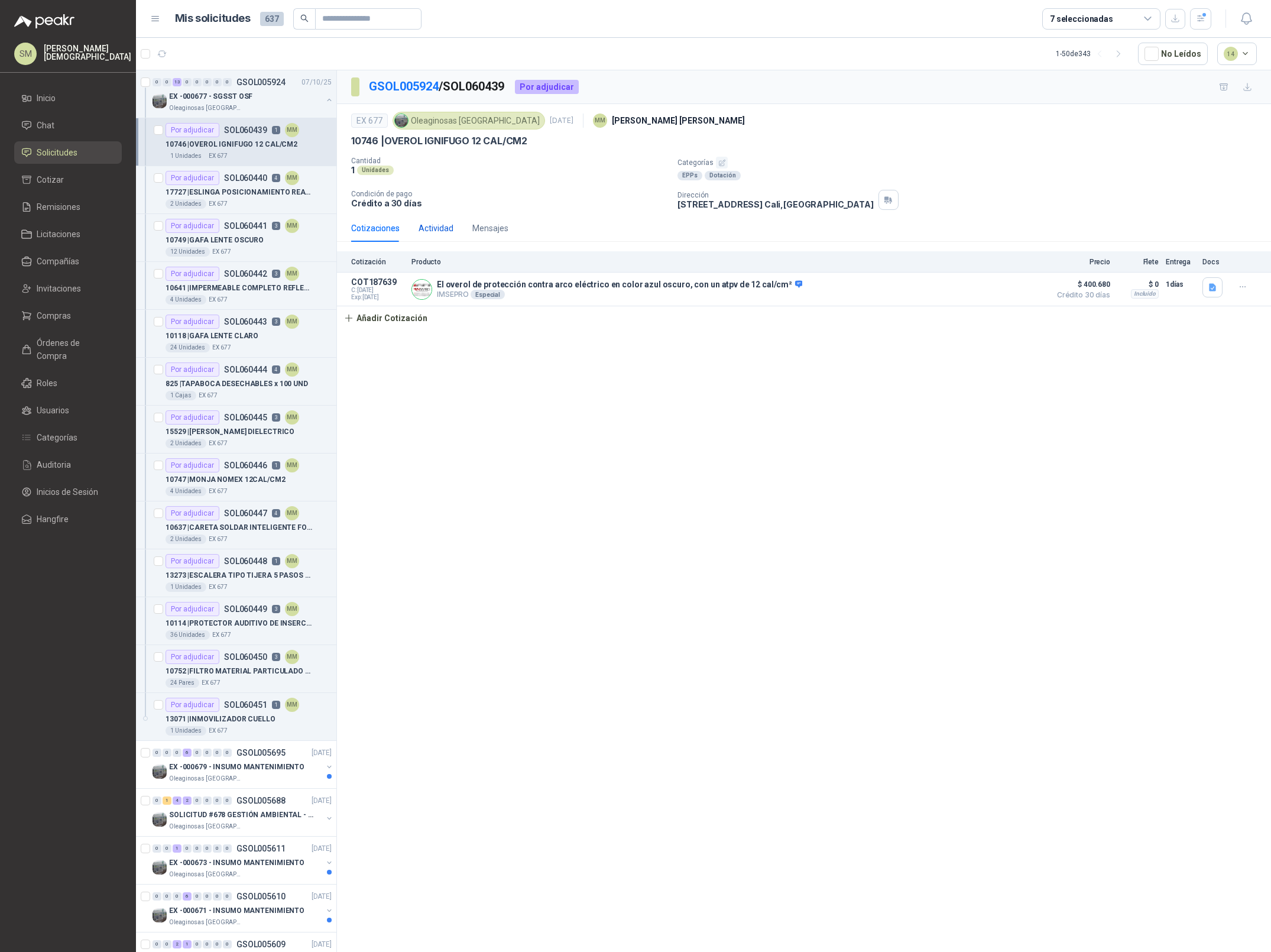
click at [447, 234] on div "Actividad" at bounding box center [436, 228] width 35 height 13
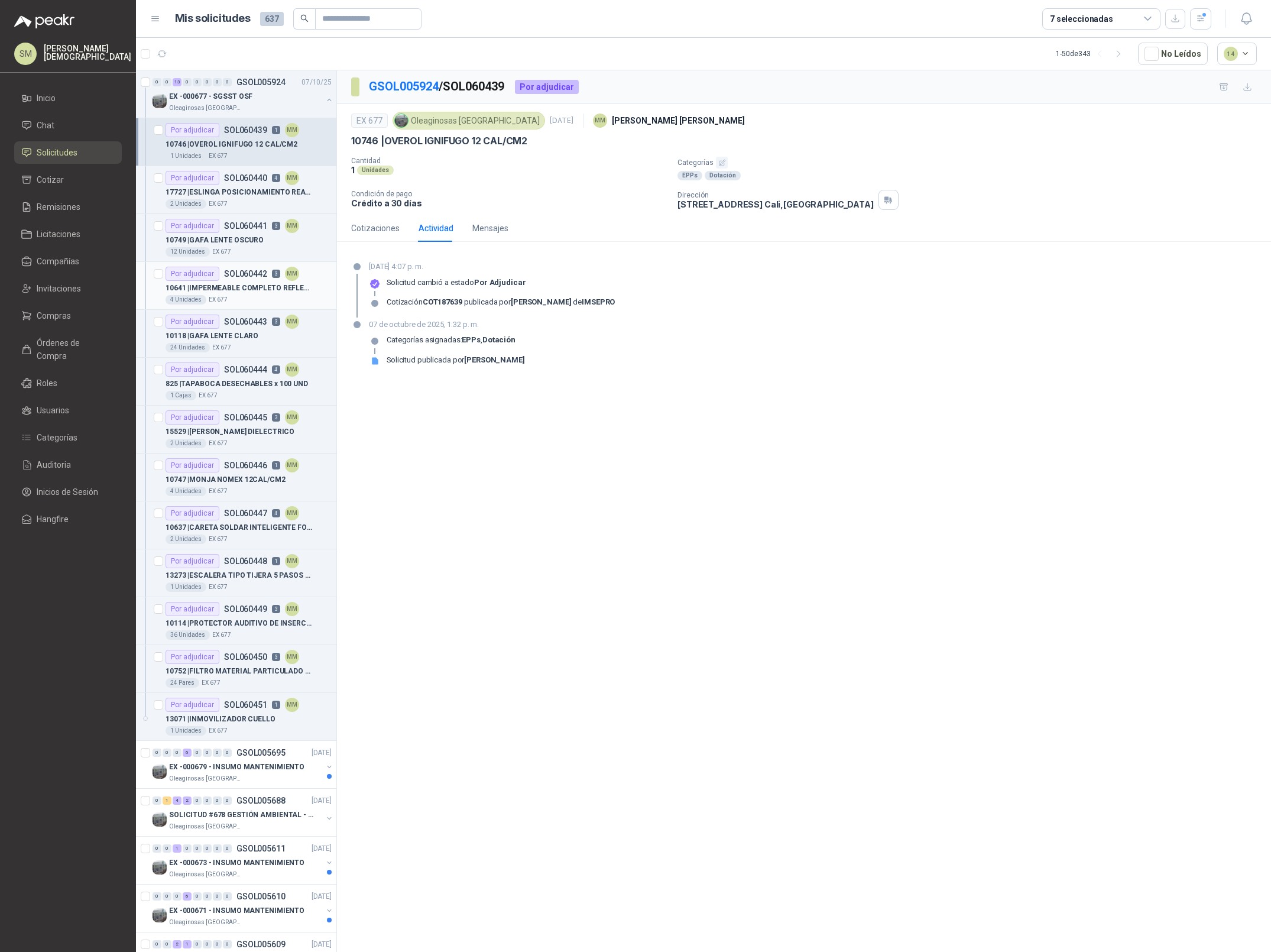
click at [242, 282] on div "10641 | IMPERMEABLE COMPLETO REFLECTIVO DOS PIEZAS" at bounding box center [248, 287] width 166 height 14
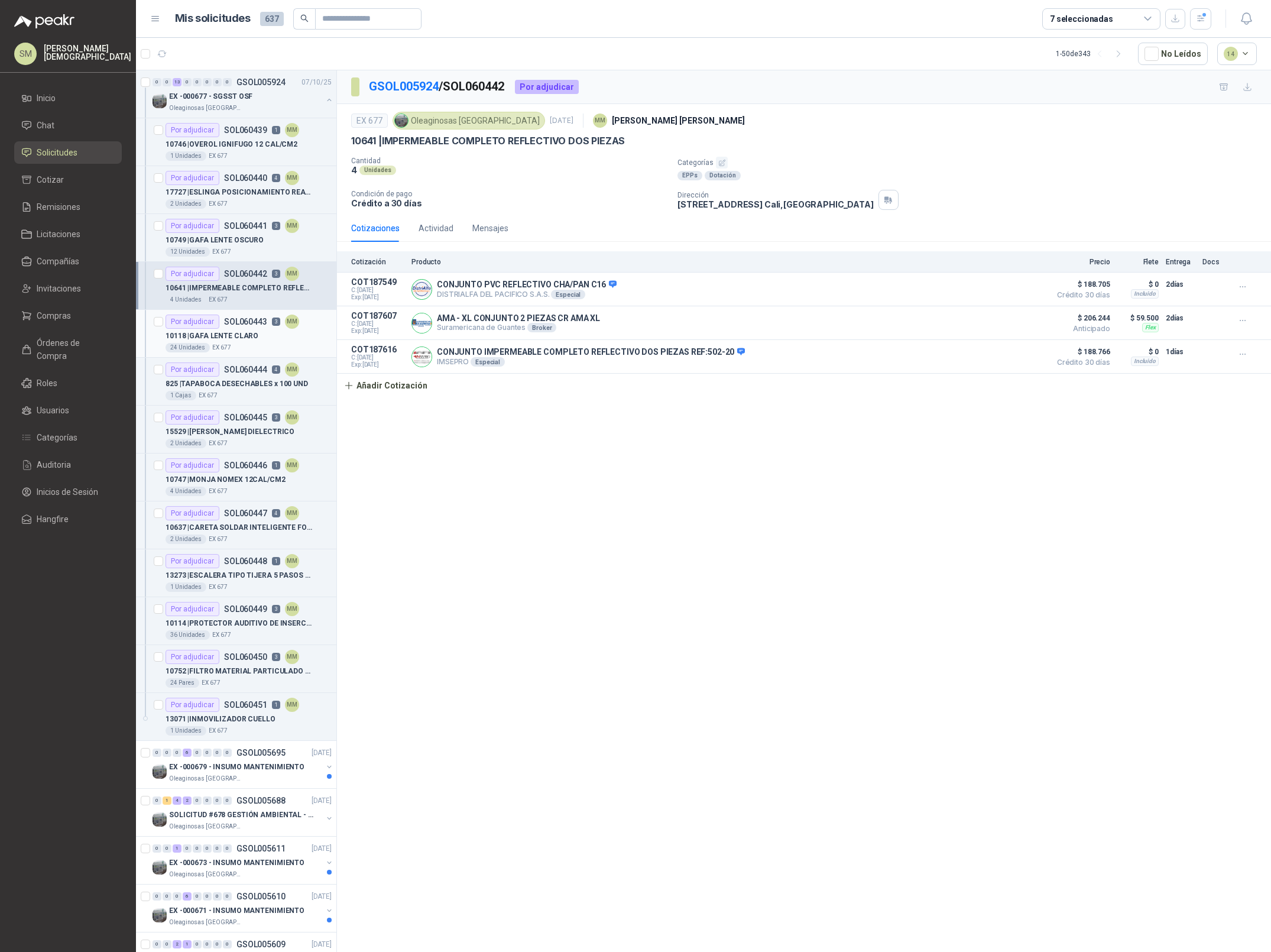
click at [236, 336] on p "10118 | GAFA LENTE CLARO" at bounding box center [211, 336] width 92 height 11
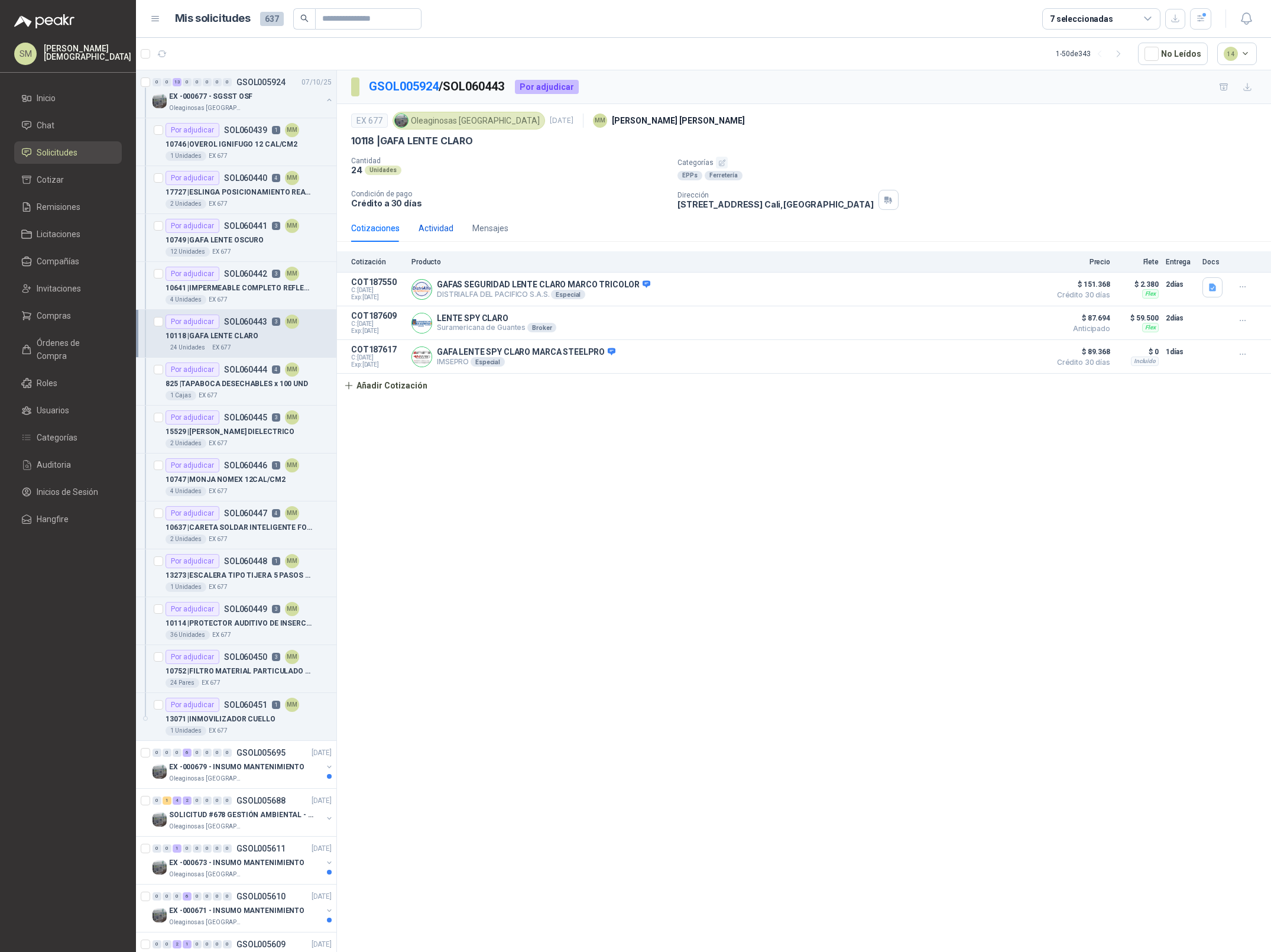
click at [440, 223] on div "Actividad" at bounding box center [436, 228] width 35 height 13
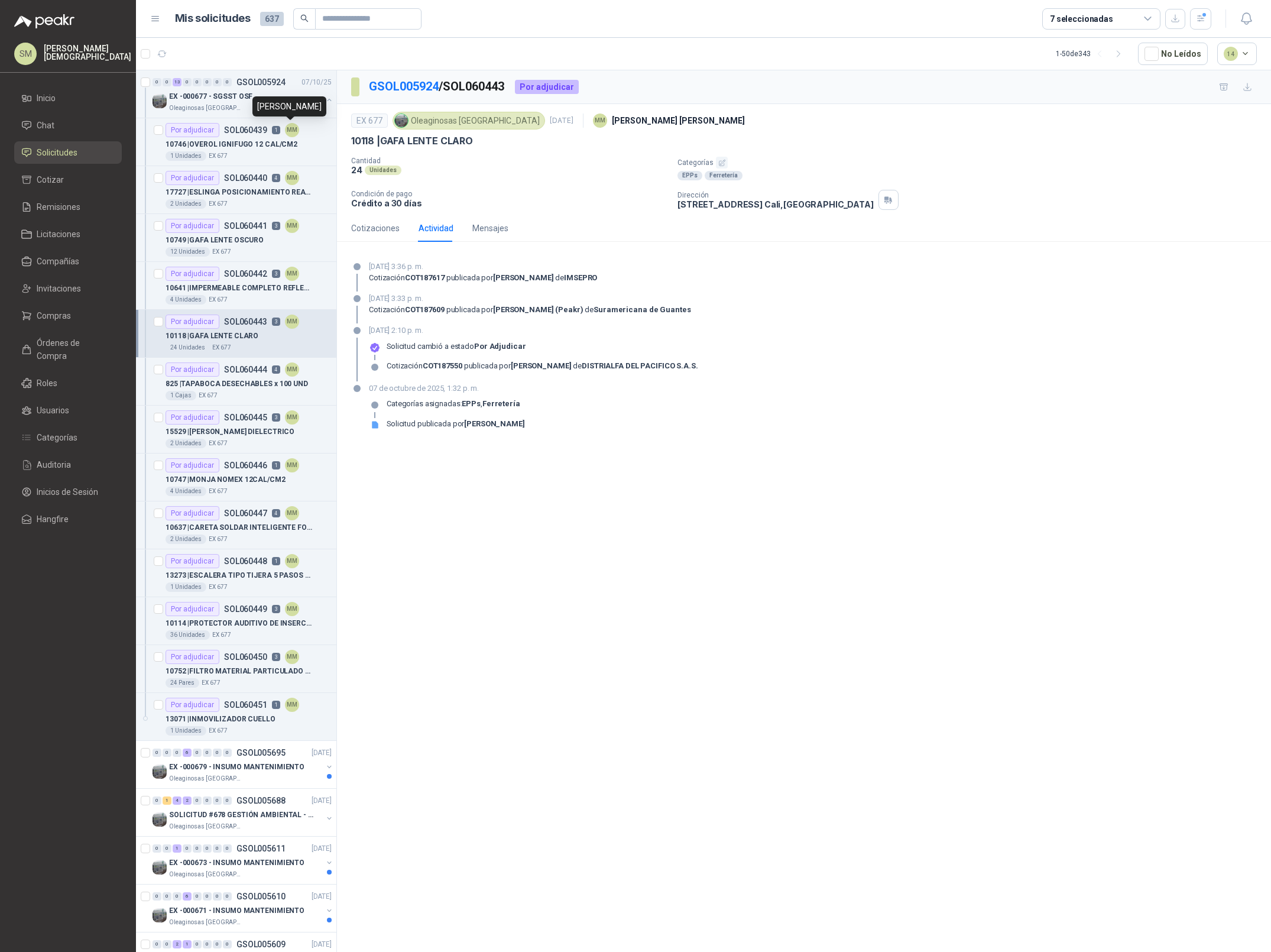
click at [291, 97] on div "Mauricio Martinez" at bounding box center [290, 106] width 74 height 20
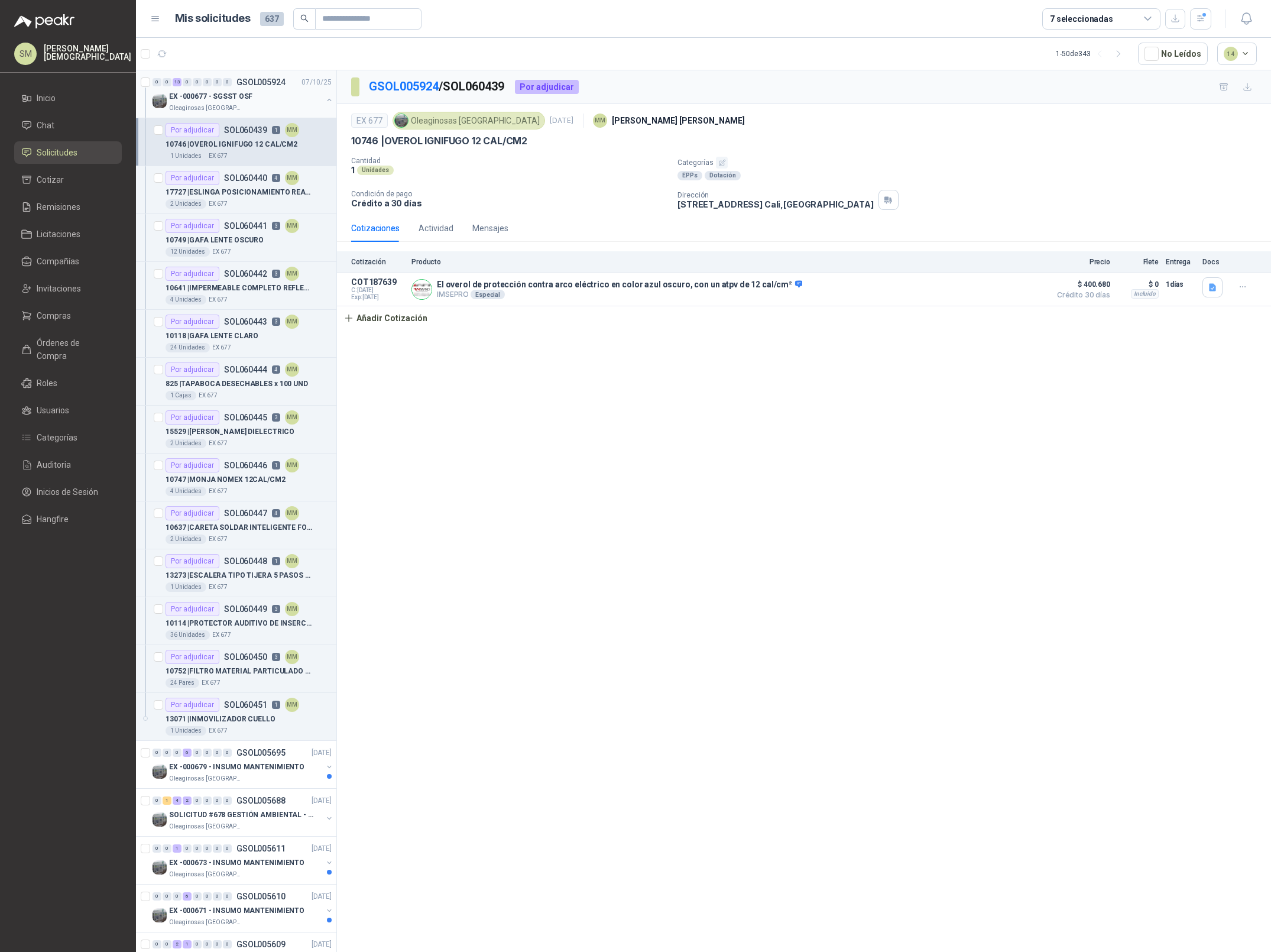
click at [308, 92] on div "EX -000677 - SGSST OSF" at bounding box center [245, 96] width 153 height 14
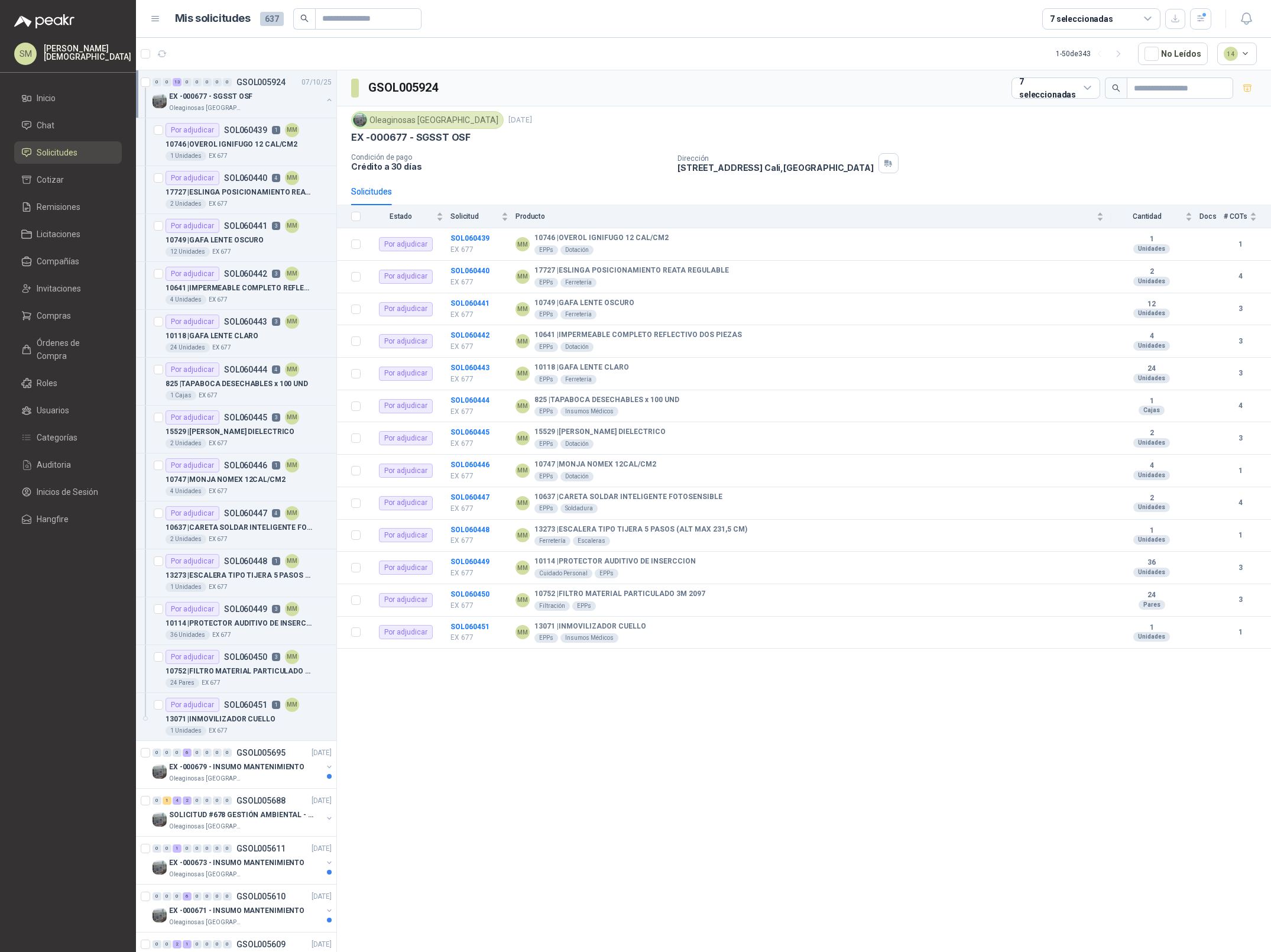
click at [325, 97] on button "button" at bounding box center [330, 100] width 10 height 10
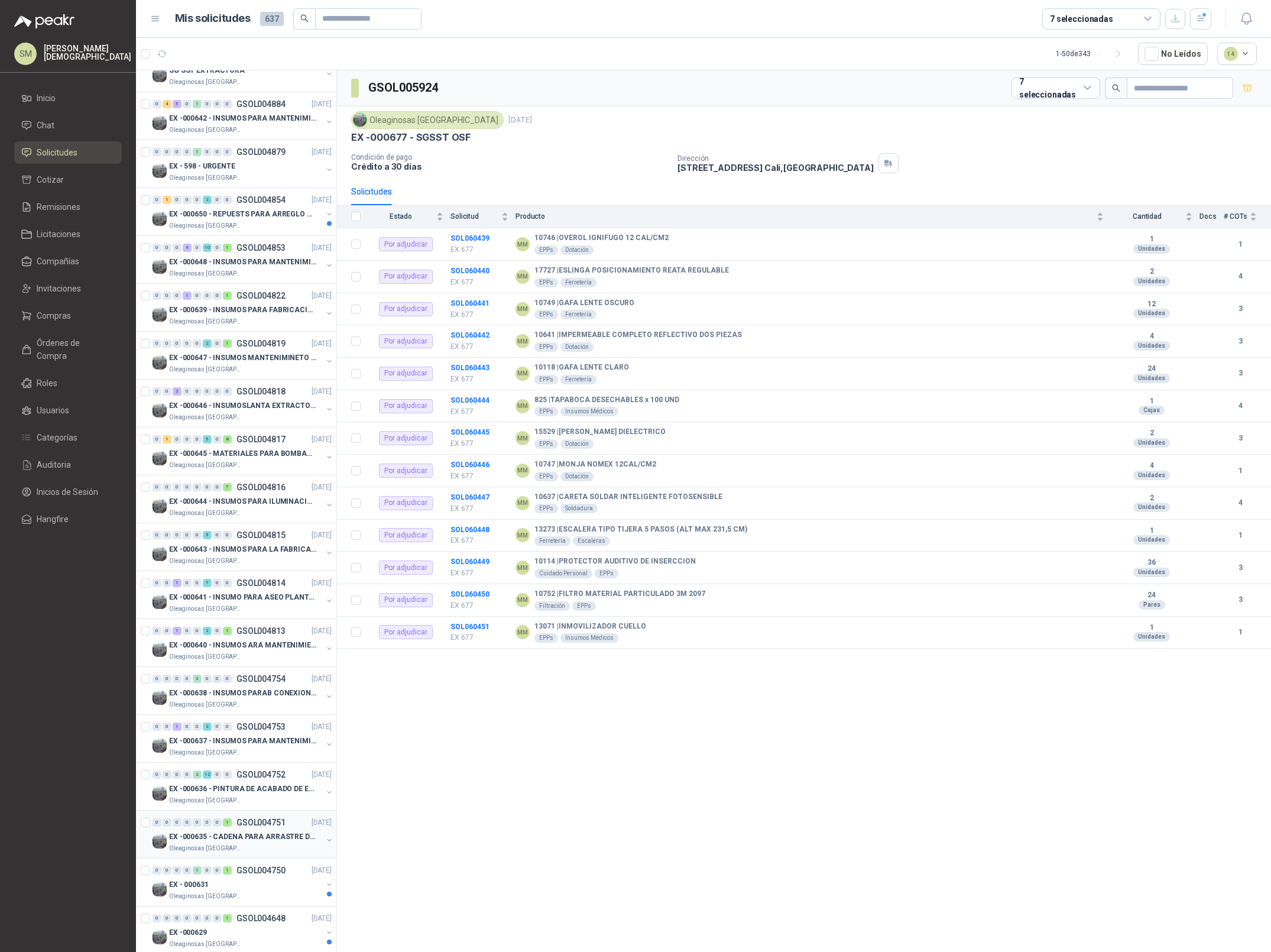
scroll to position [1540, 0]
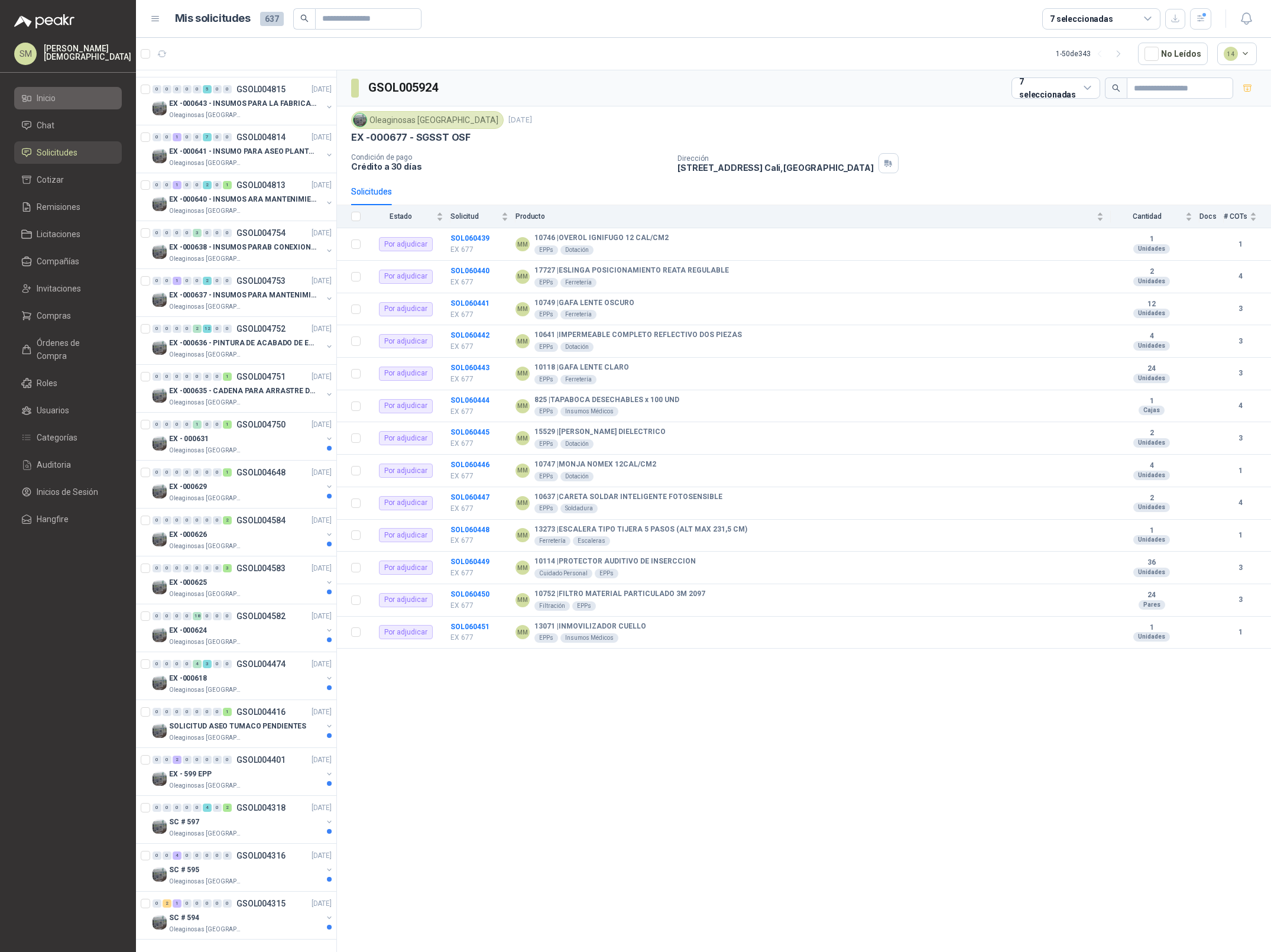
click at [70, 98] on li "Inicio" at bounding box center [68, 98] width 93 height 13
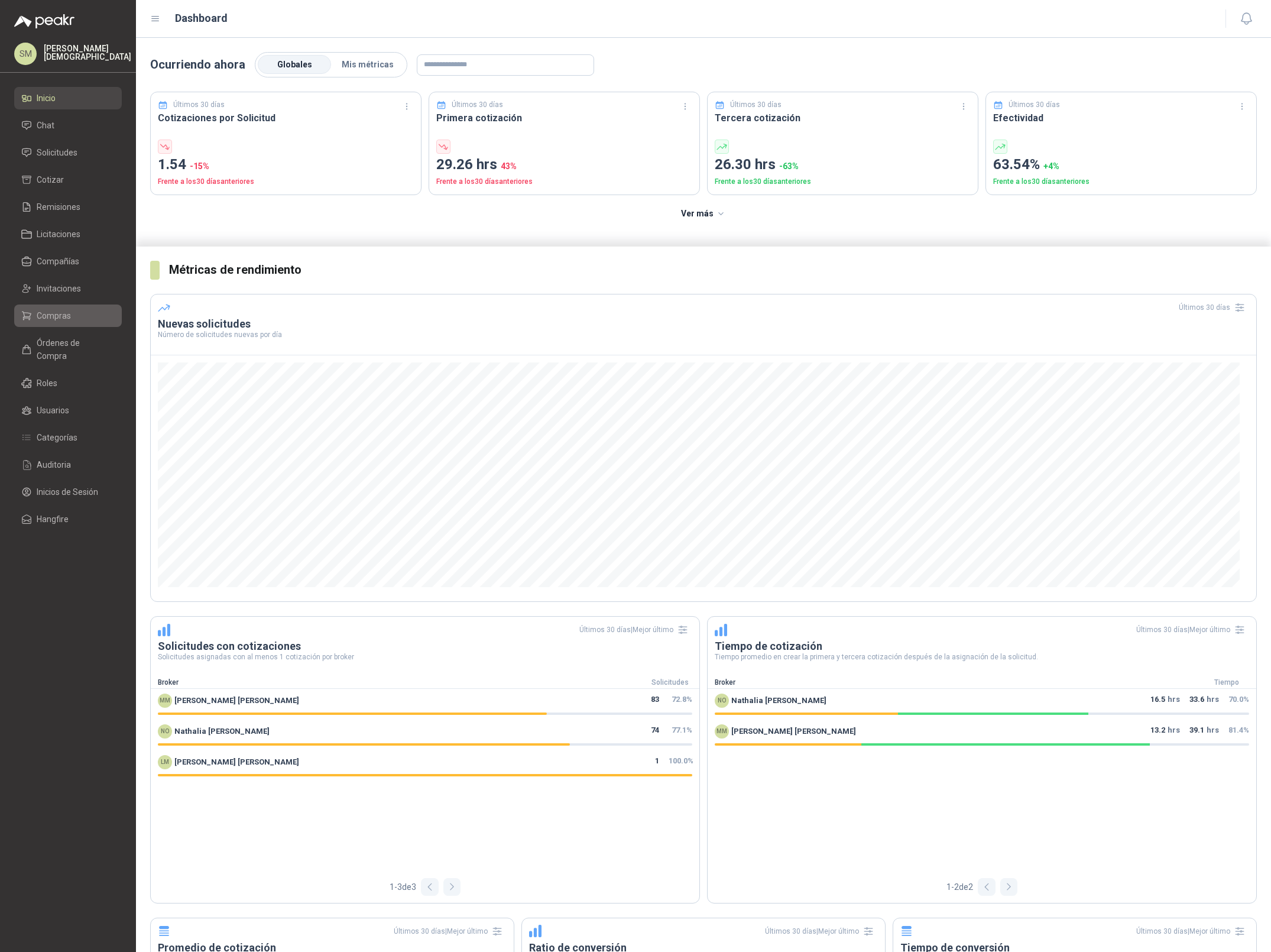
click at [67, 309] on span "Compras" at bounding box center [54, 316] width 34 height 13
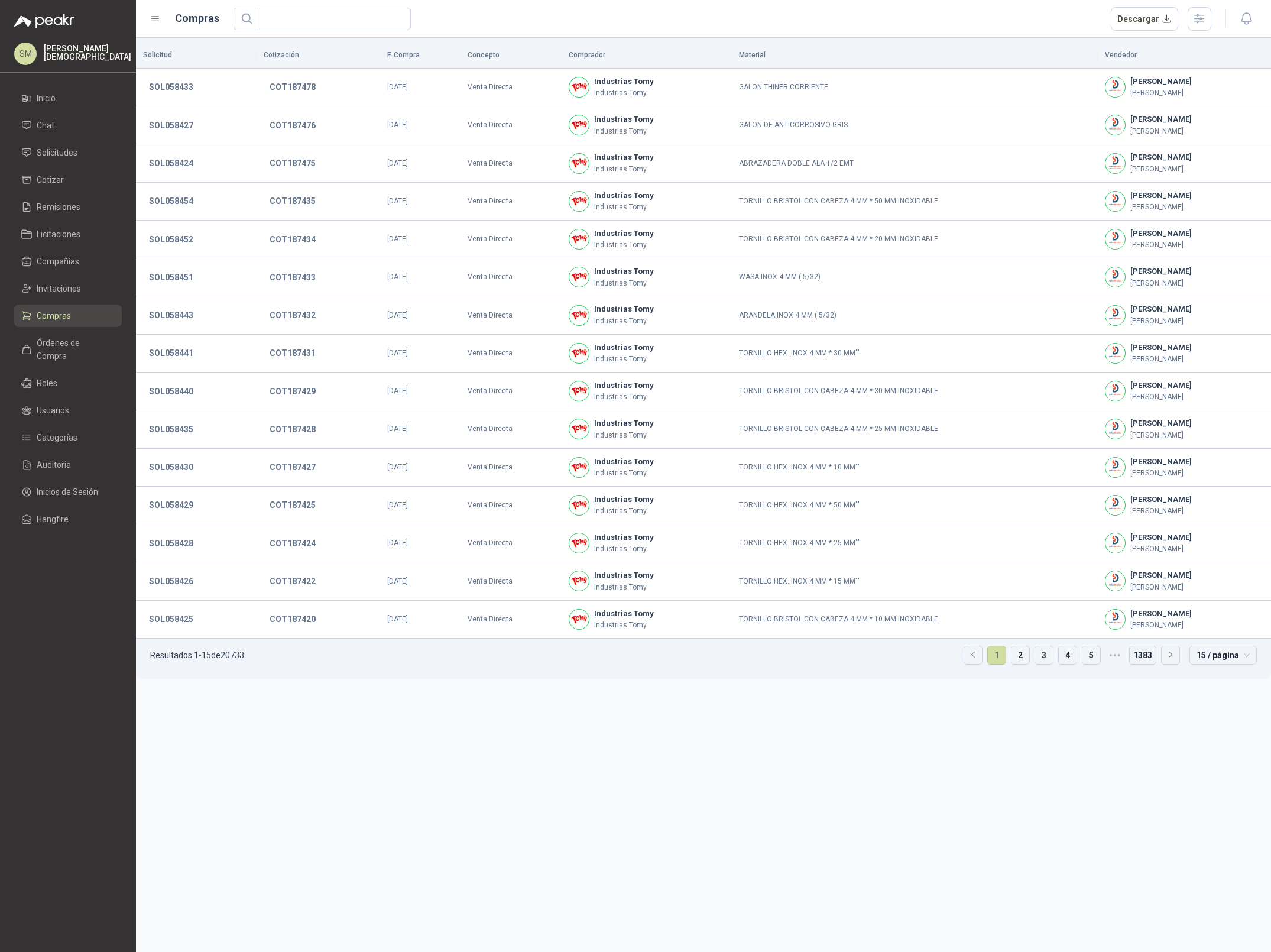
click at [77, 56] on p "[PERSON_NAME]" at bounding box center [87, 52] width 88 height 16
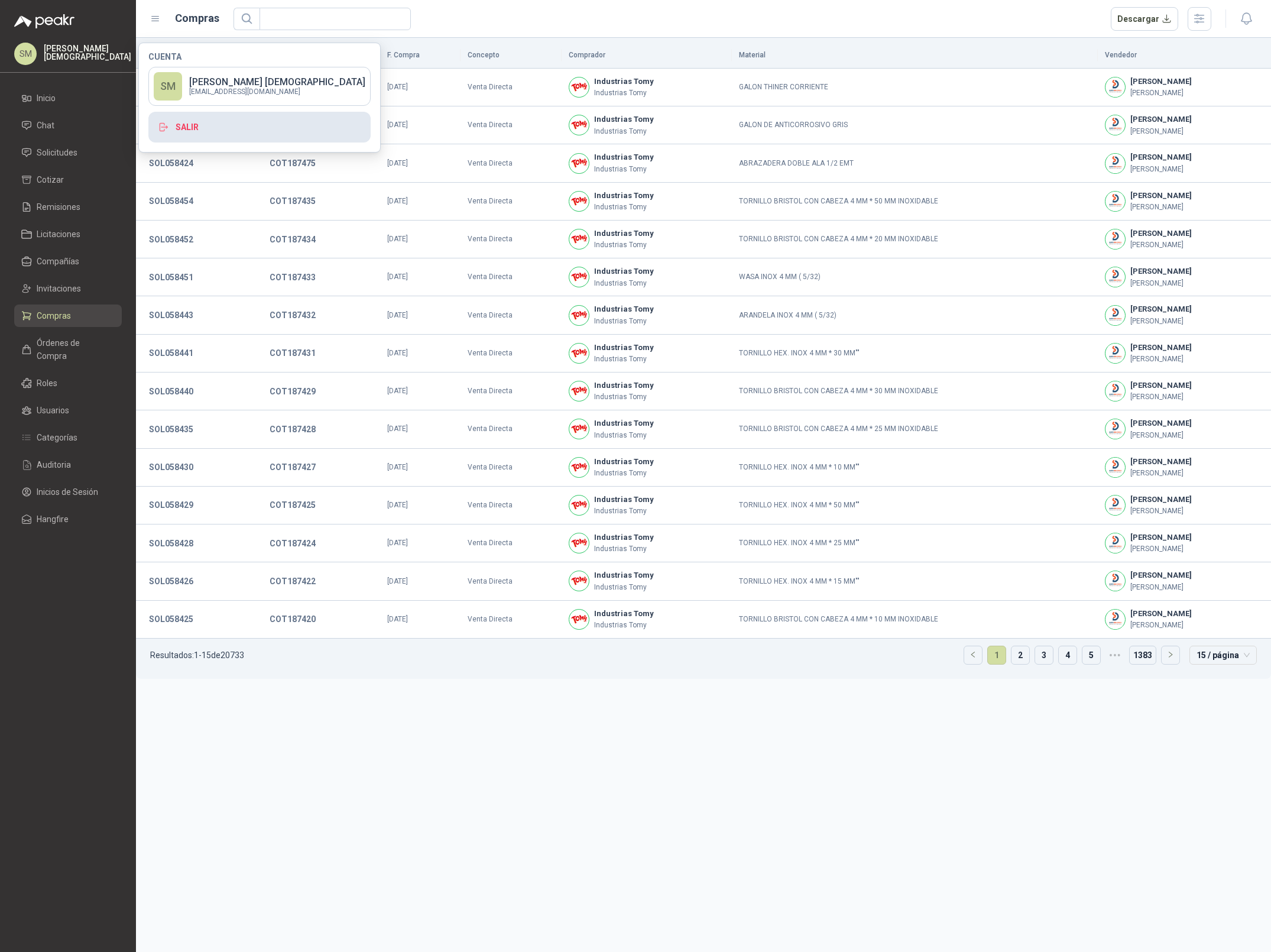
click at [193, 126] on button "Salir" at bounding box center [259, 128] width 222 height 31
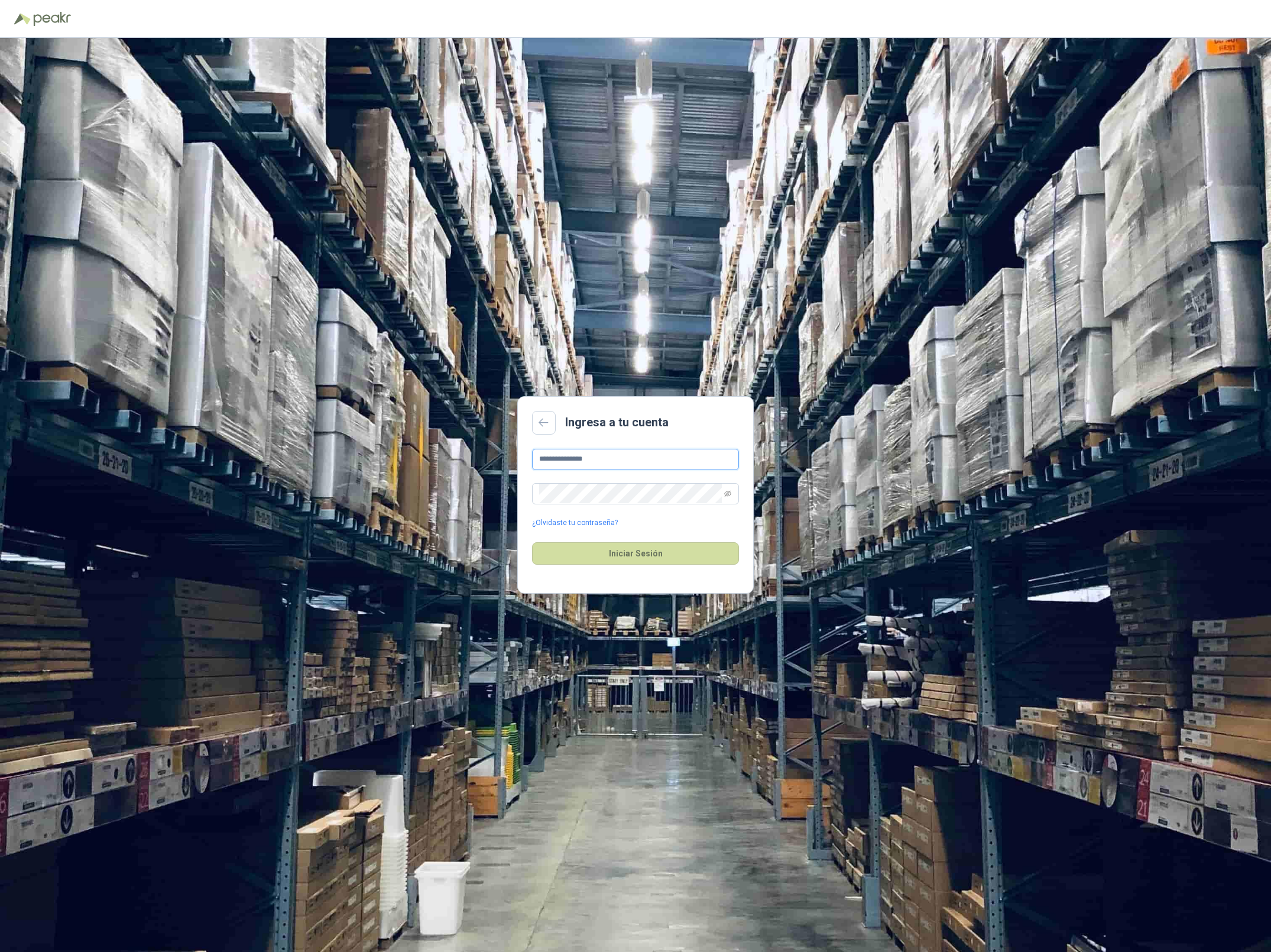
click at [624, 465] on input "**********" at bounding box center [636, 460] width 207 height 21
type input "**********"
click at [642, 550] on button "Iniciar Sesión" at bounding box center [636, 553] width 207 height 22
